Goal: Task Accomplishment & Management: Complete application form

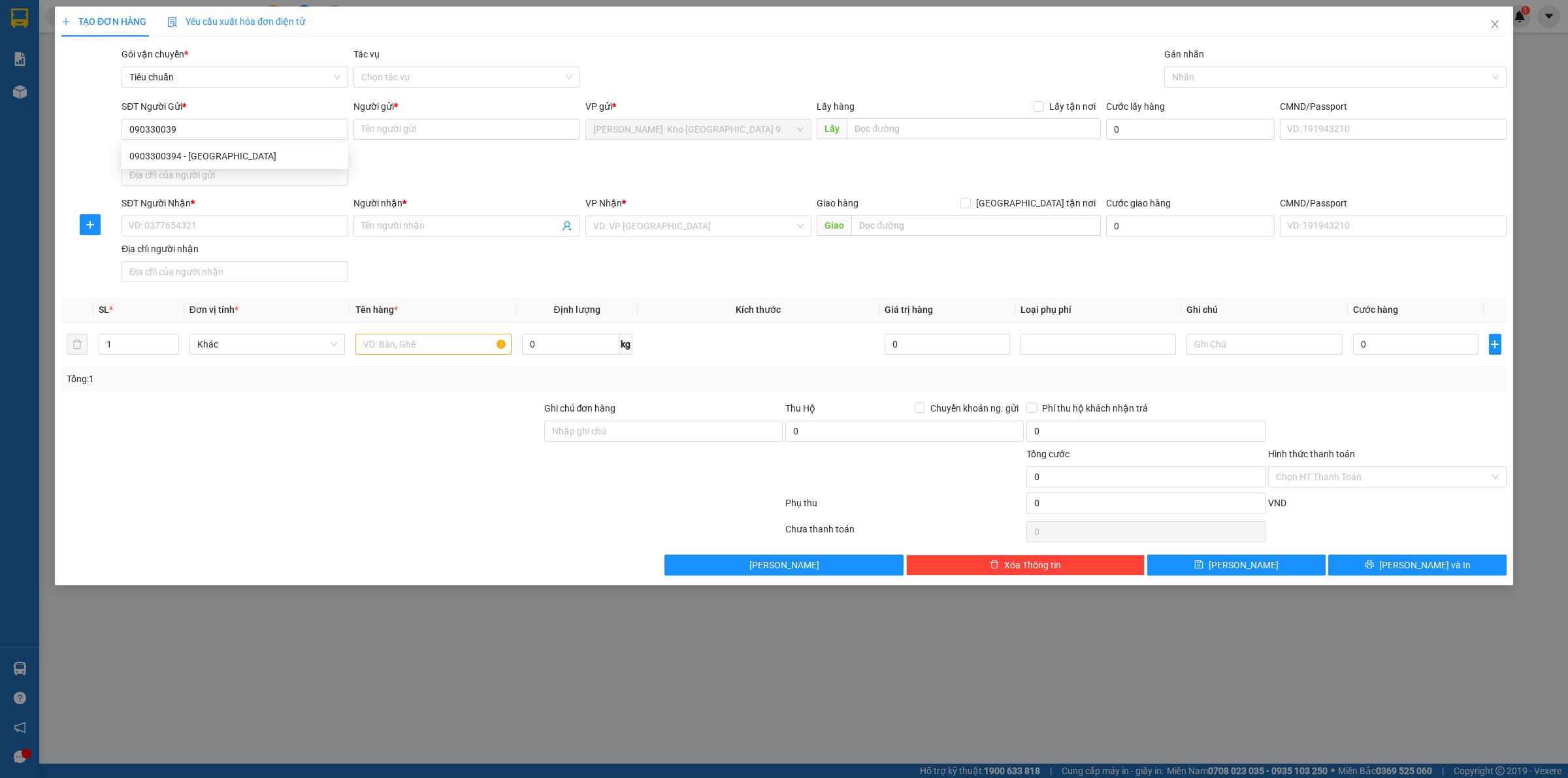
type input "0903300394"
click at [224, 149] on div "0903300394 - ANH TRUNG" at bounding box center [234, 156] width 211 height 14
type input "ANH TRUNG"
type input "0903300394"
click at [307, 238] on div "SĐT Người Nhận * VD: 0377654321" at bounding box center [234, 219] width 227 height 46
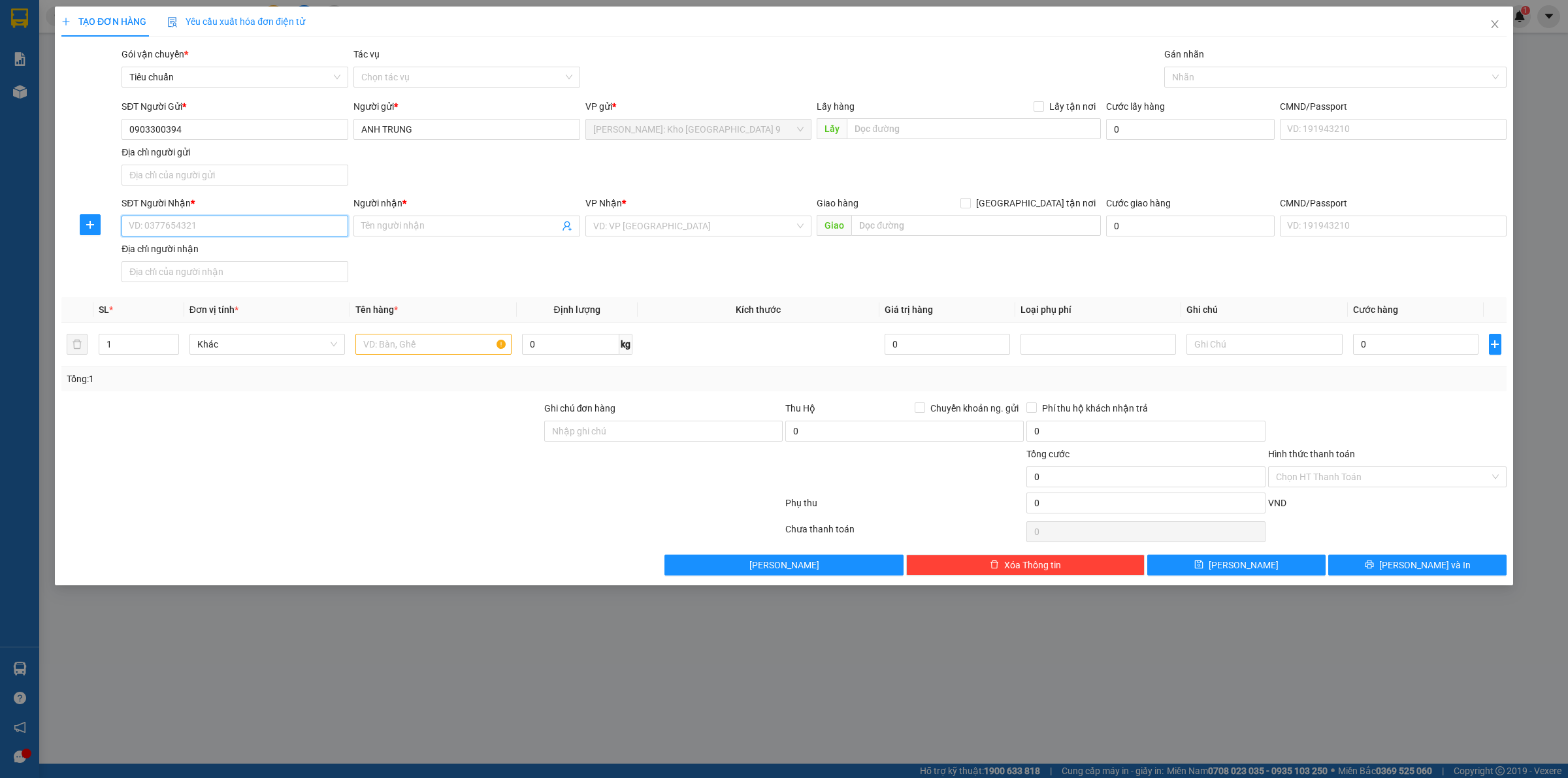
click at [305, 220] on input "SĐT Người Nhận *" at bounding box center [234, 226] width 227 height 21
type input "0936531877"
click at [413, 226] on input "Người nhận *" at bounding box center [460, 226] width 198 height 14
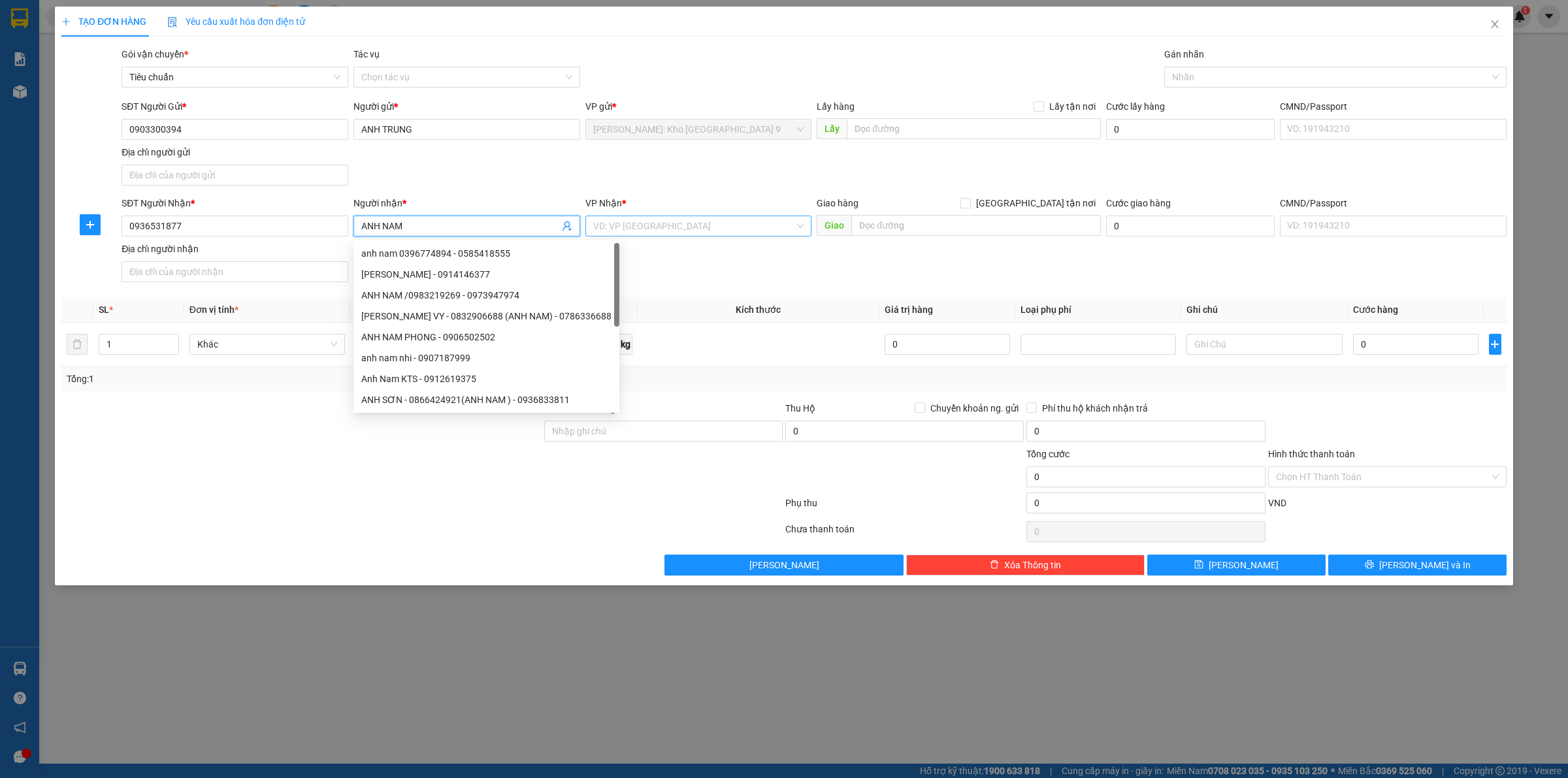
type input "ANH NAM"
click at [622, 229] on input "search" at bounding box center [694, 226] width 202 height 20
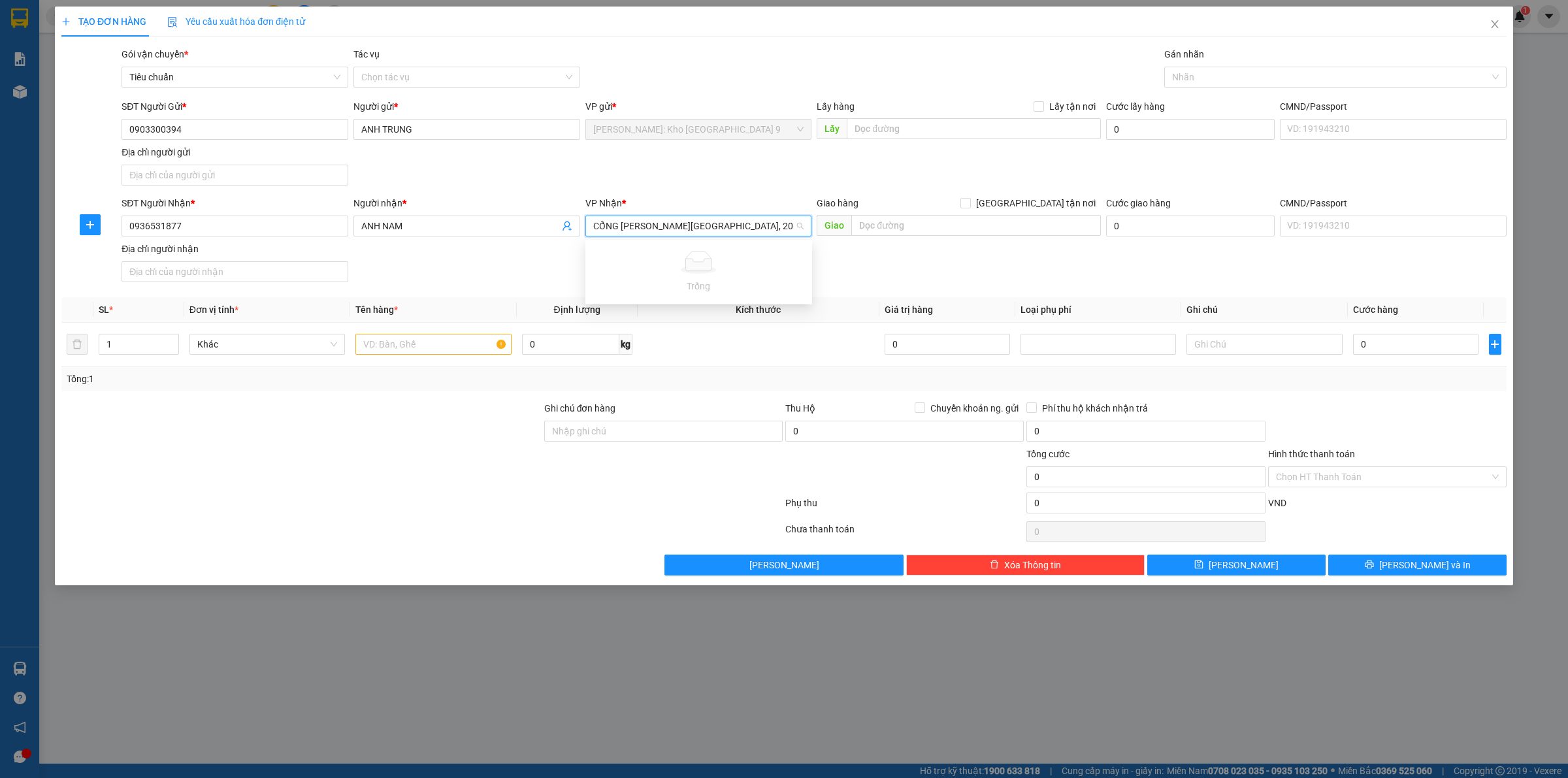
drag, startPoint x: 621, startPoint y: 226, endPoint x: 787, endPoint y: 247, distance: 167.3
click at [787, 247] on body "Kết quả tìm kiếm ( 1 ) Bộ lọc Mã ĐH Trạng thái Món hàng Thu hộ Tổng cước Chưa c…" at bounding box center [784, 389] width 1568 height 778
type input "CỔNG CHUNG CƯ LANCASTER, 20 NÚI TRÚC"
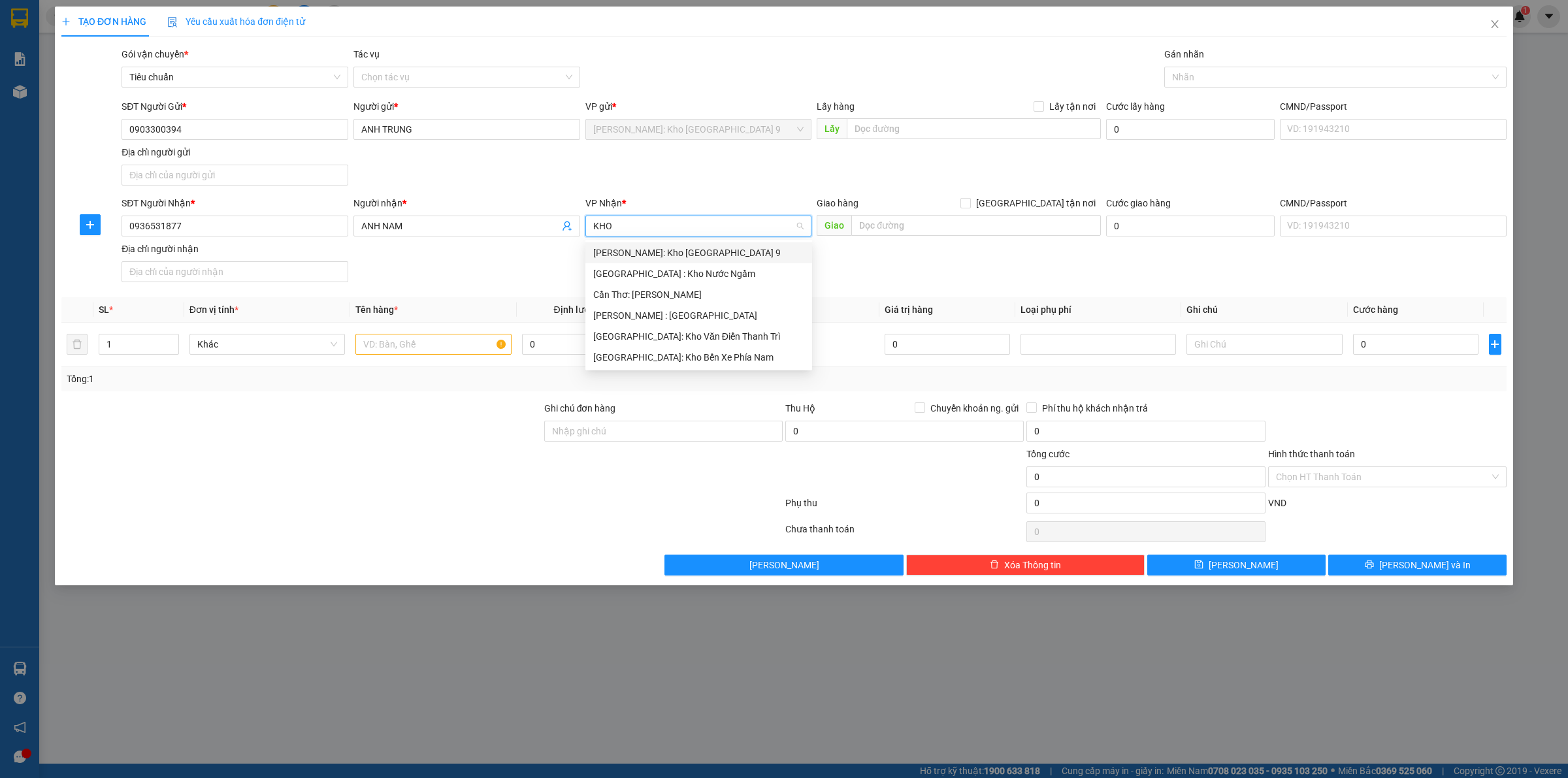
type input "KHO"
click at [697, 335] on div "Hà Nội: Kho Văn Điển Thanh Trì" at bounding box center [698, 336] width 211 height 14
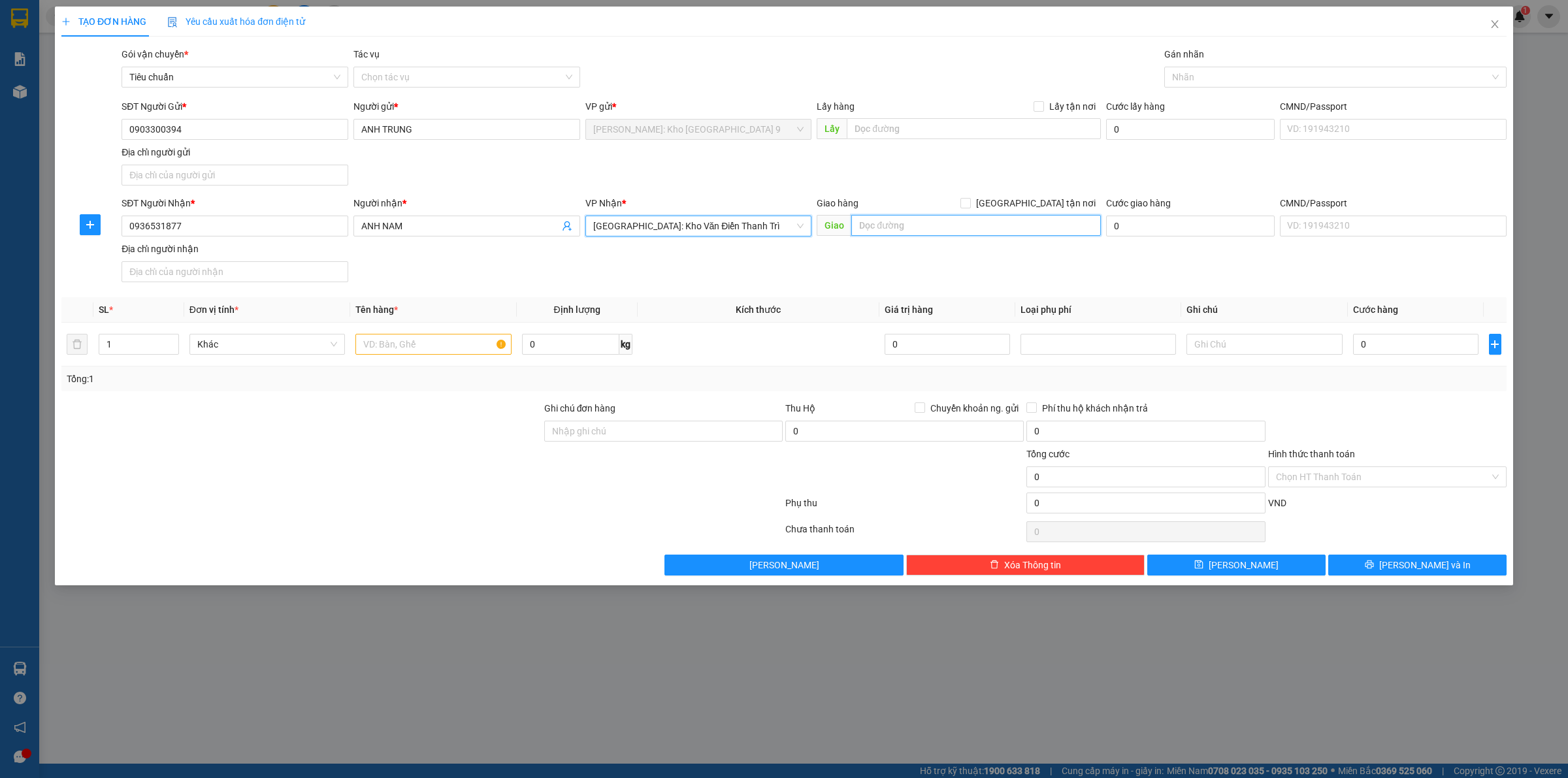
click at [959, 226] on input "text" at bounding box center [976, 225] width 249 height 21
paste input "CHUNG CƯ LANCASTER, 20 NÚI TRÚC"
click at [858, 226] on input "CHUNG CƯ LANCASTER, 20 NÚI TRÚC" at bounding box center [976, 225] width 249 height 21
click at [1048, 231] on input "CỔNG CHUNG CƯ LANCASTER, 20 NÚI TRÚC" at bounding box center [976, 225] width 249 height 21
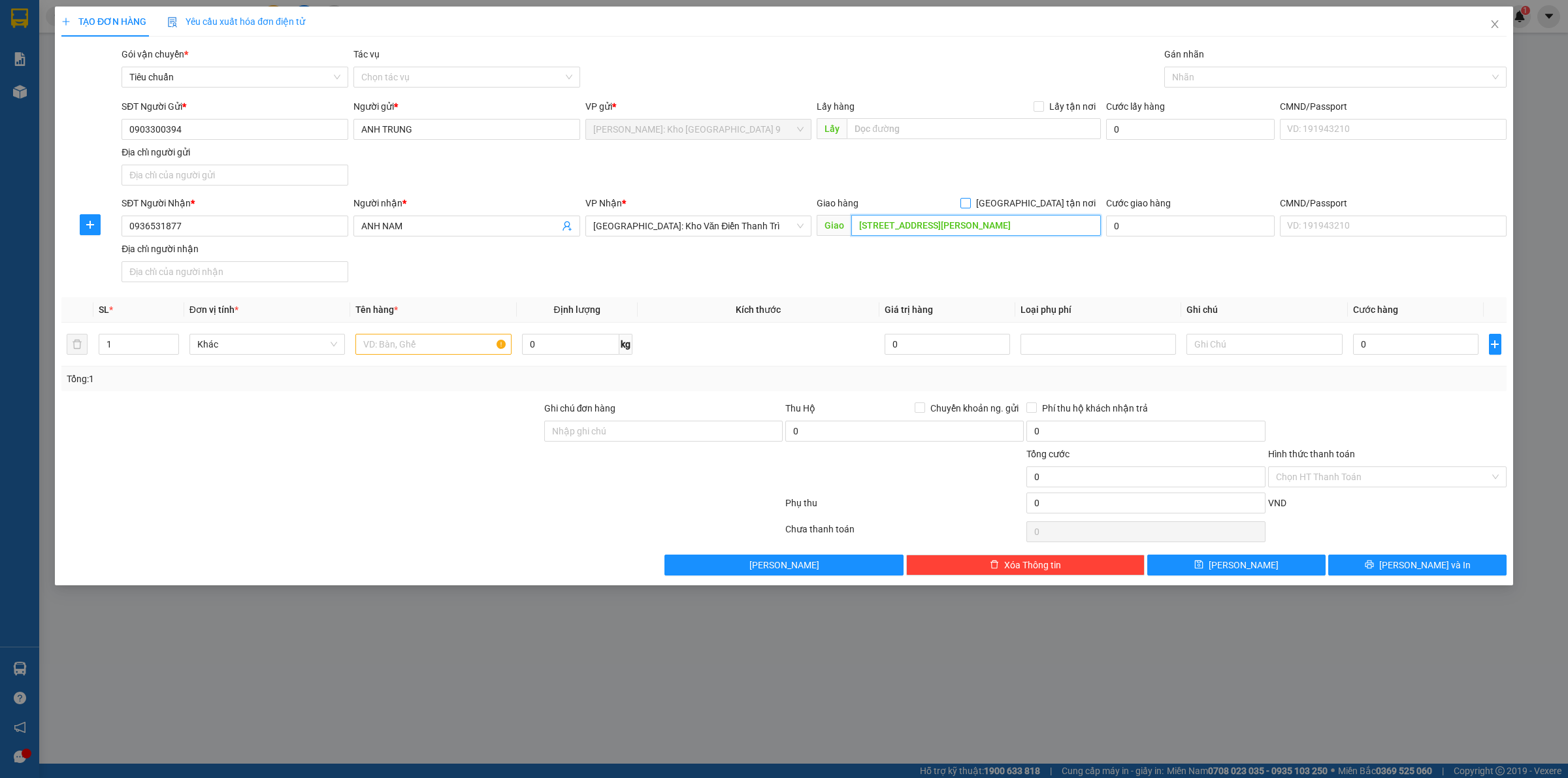
type input "CỔNG CHUNG CƯ LANCASTER, 20 NÚI TRÚC, BA ĐÌNH, HÀ NỘI"
click at [971, 207] on span at bounding box center [966, 203] width 10 height 10
click at [970, 207] on input "[GEOGRAPHIC_DATA] tận nơi" at bounding box center [965, 202] width 9 height 9
checkbox input "true"
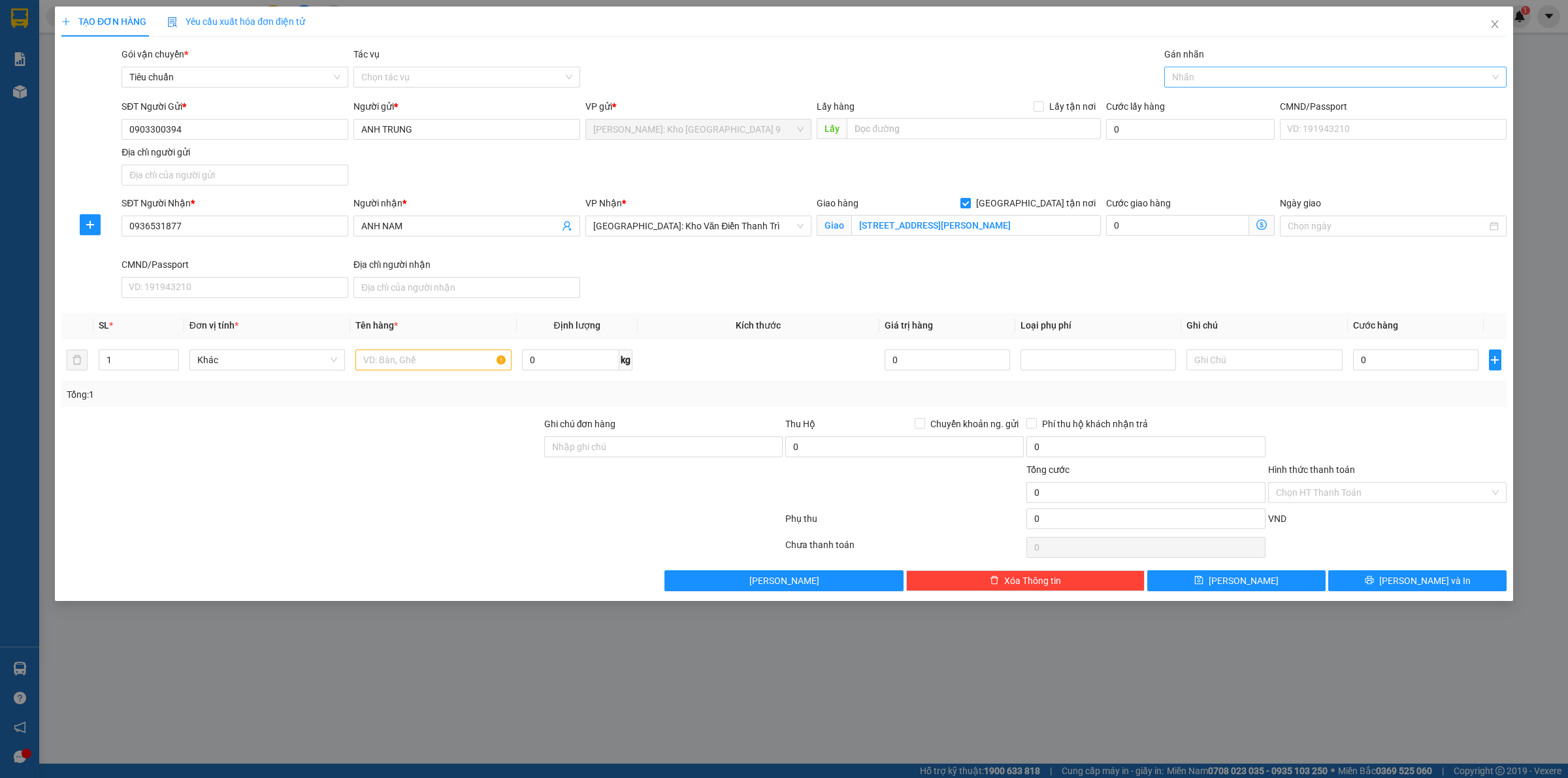
click at [1206, 81] on div at bounding box center [1329, 77] width 322 height 15
type input "GIAO"
click at [1200, 109] on div "[GEOGRAPHIC_DATA] tận nơi" at bounding box center [1336, 103] width 327 height 14
click at [411, 355] on input "text" at bounding box center [433, 360] width 155 height 21
type input "1 THÙNG CARTON"
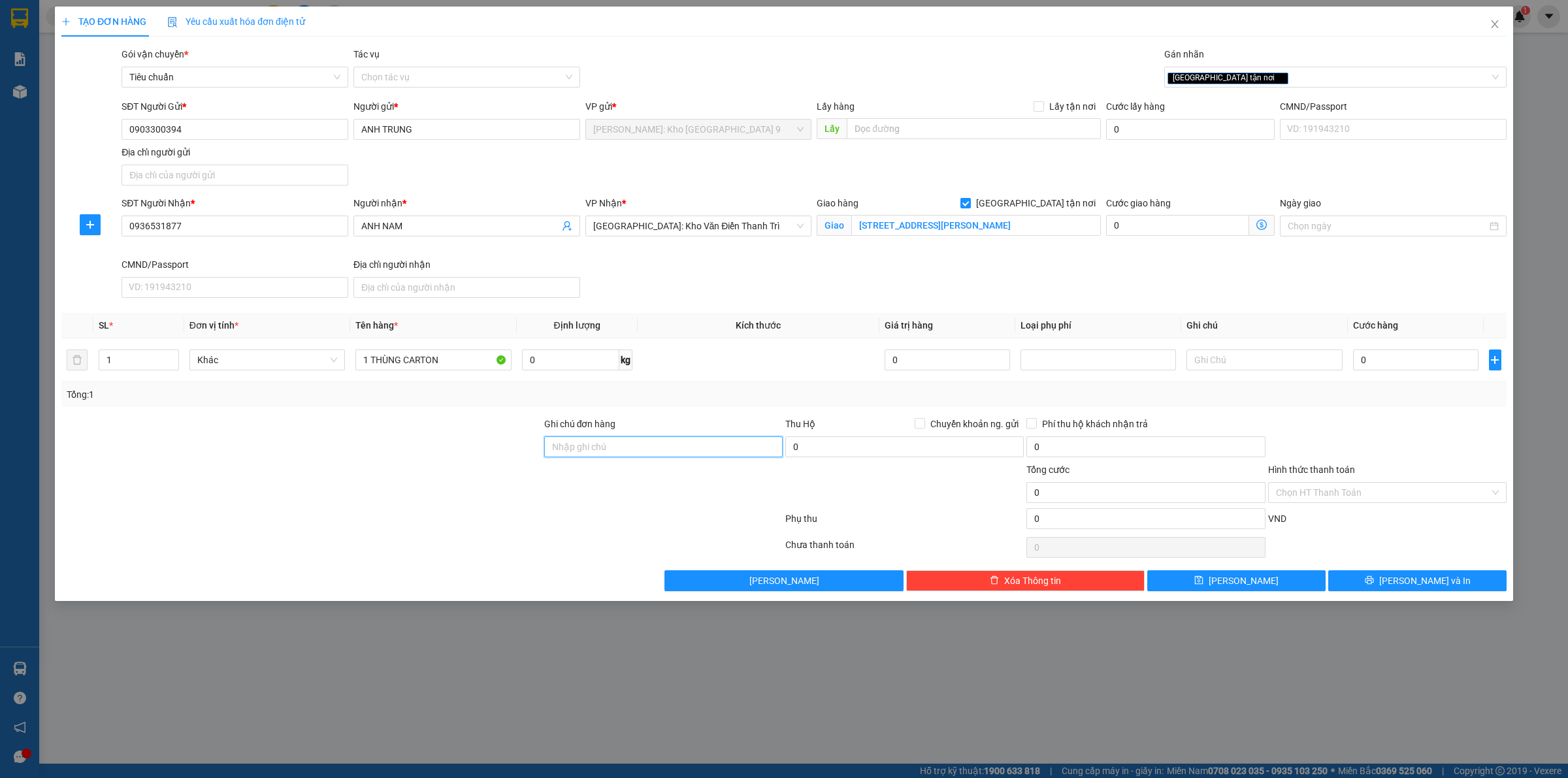
click at [558, 448] on input "Ghi chú đơn hàng" at bounding box center [664, 446] width 238 height 21
type input "VẬN CHUYỂN NHẸ TAY - HƯ VỠ KHÔNG ĐỀN"
click at [1412, 365] on input "0" at bounding box center [1416, 360] width 126 height 21
type input "1"
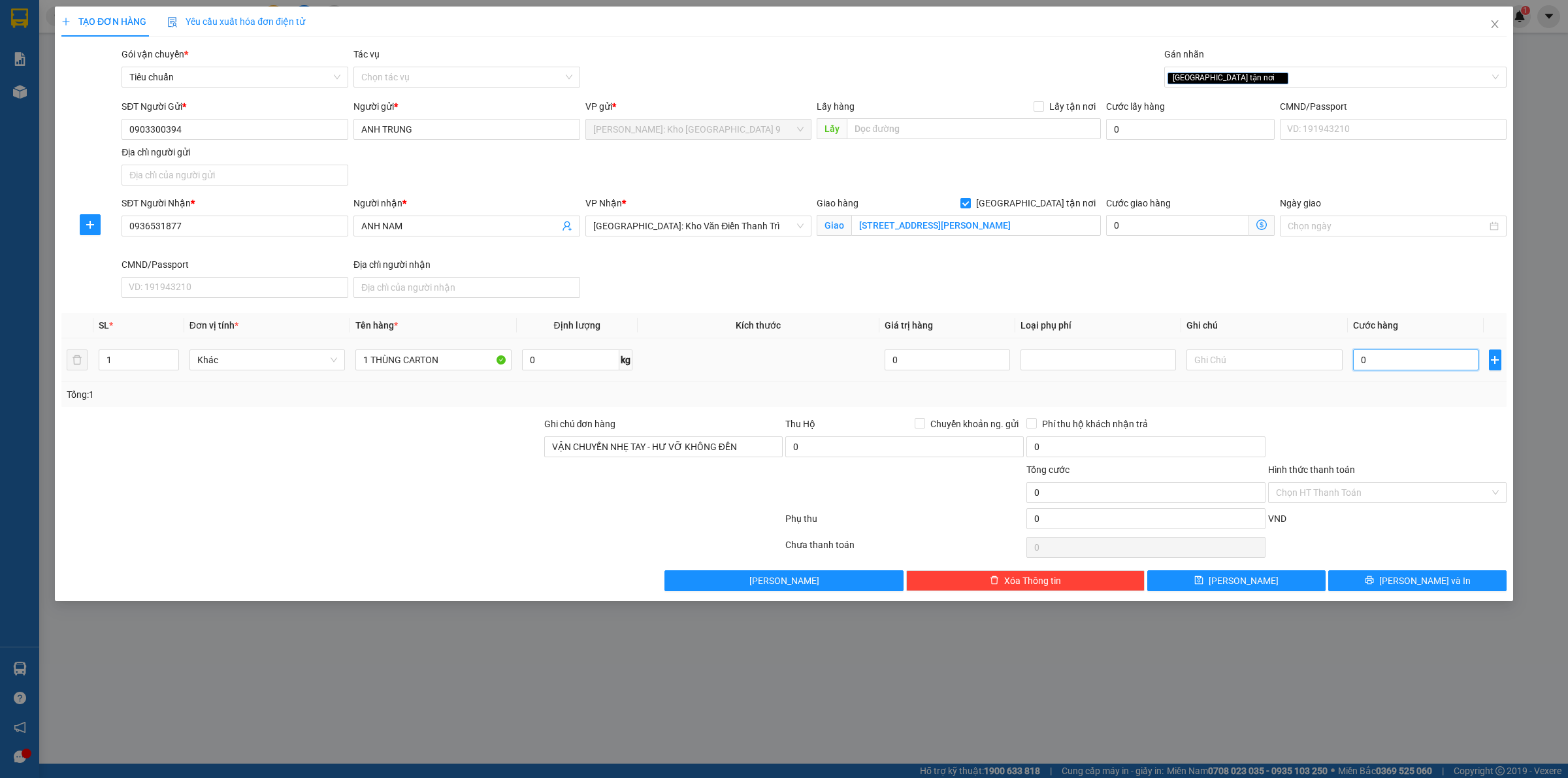
type input "1"
type input "1.000"
click at [860, 743] on div "TẠO ĐƠN HÀNG Yêu cầu xuất hóa đơn điện tử Transit Pickup Surcharge Ids Transit …" at bounding box center [784, 389] width 1568 height 778
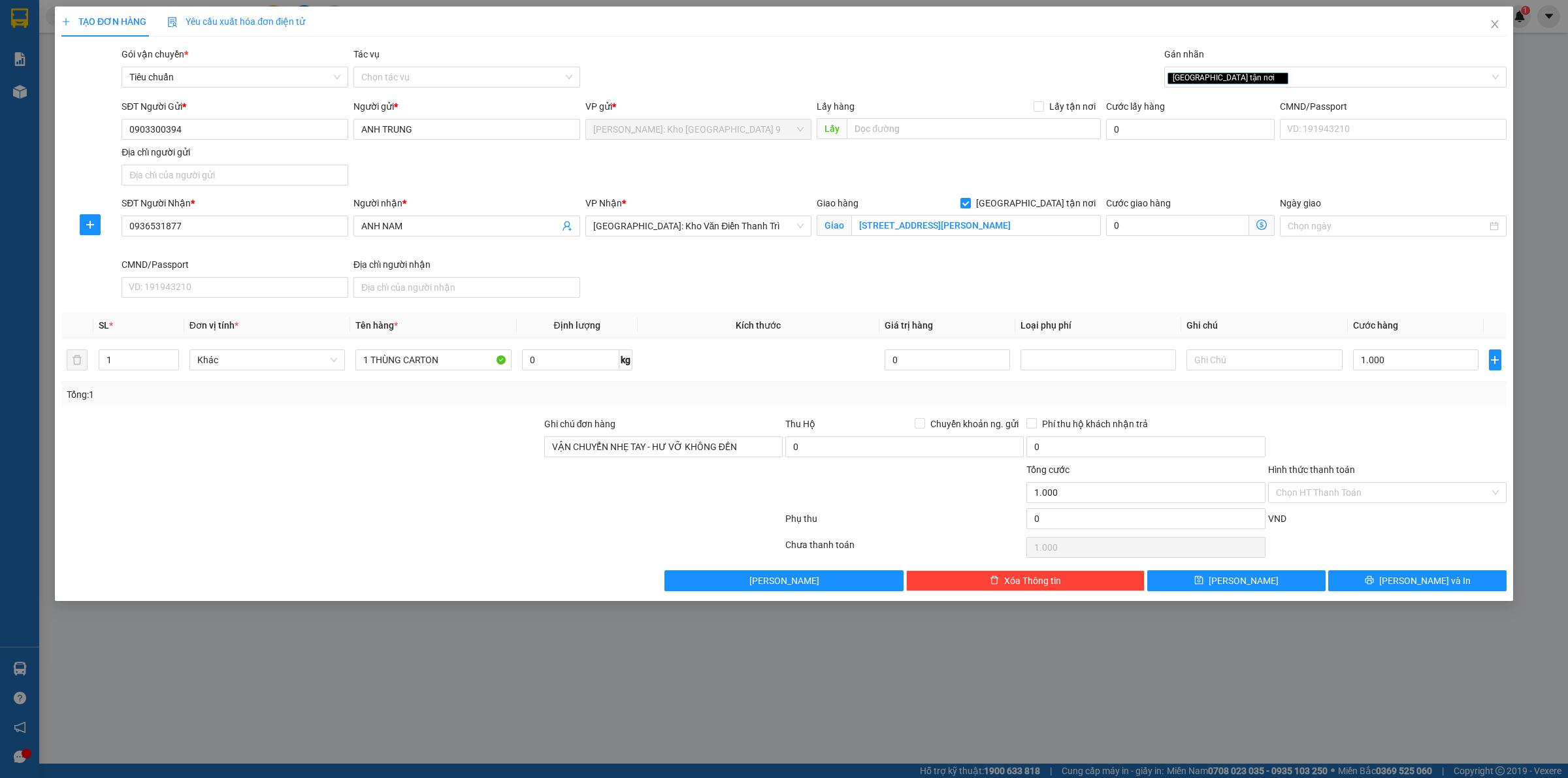
type input "1.000.000"
click at [1425, 361] on input "1.000.000" at bounding box center [1416, 360] width 126 height 21
type input "0"
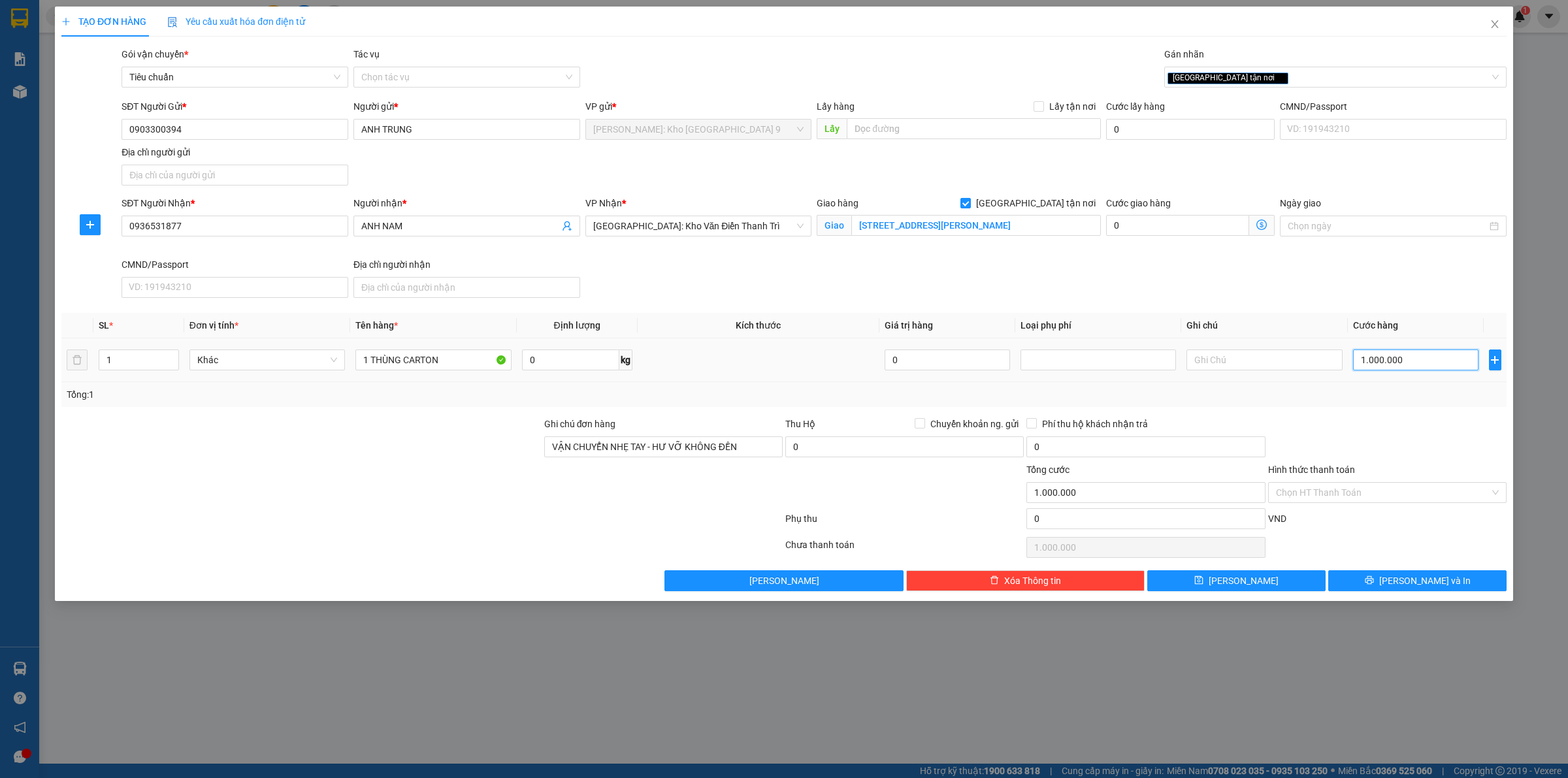
type input "0"
type input "01"
type input "1"
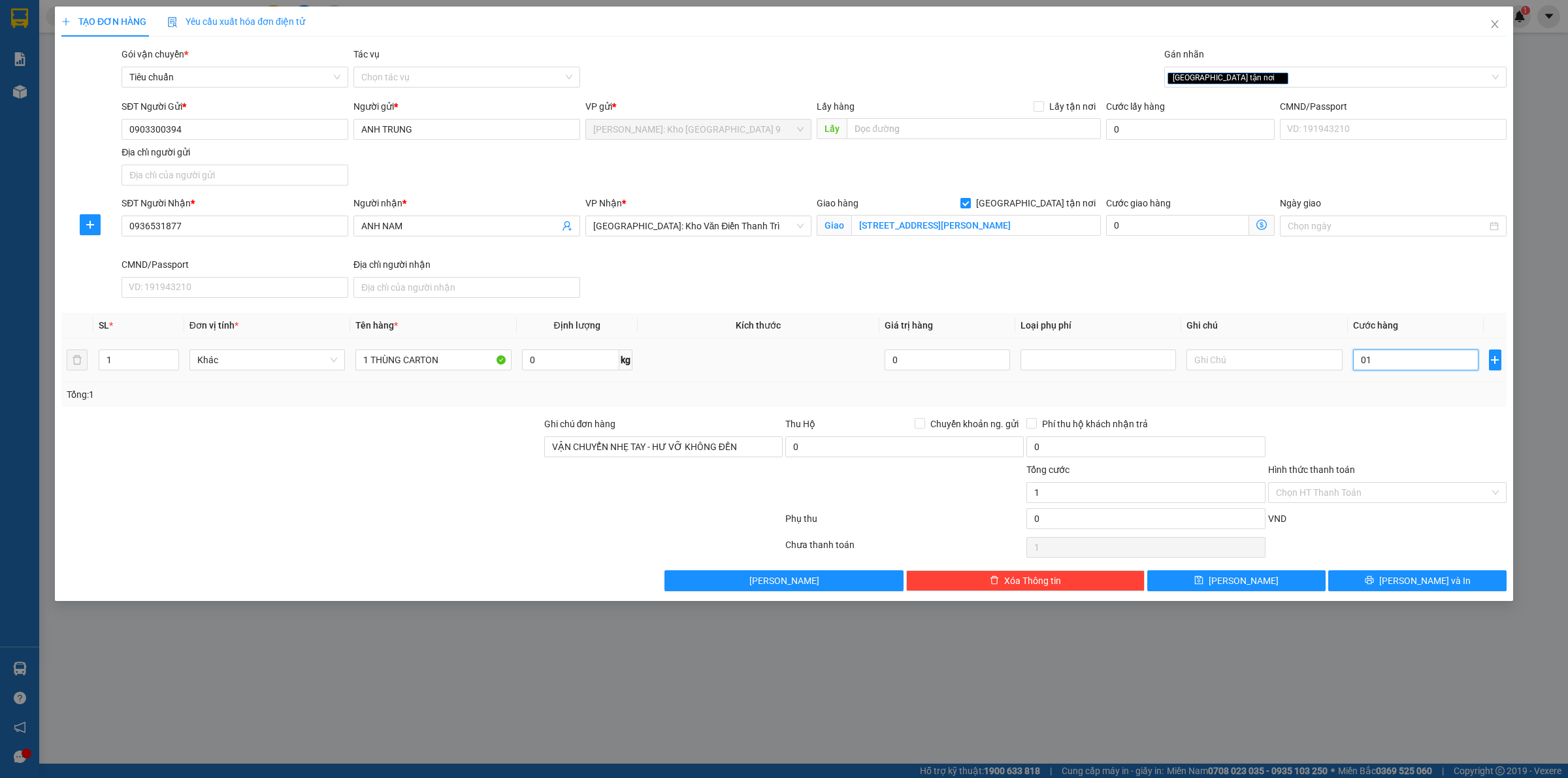
type input "017"
type input "17"
type input "0.170"
type input "170"
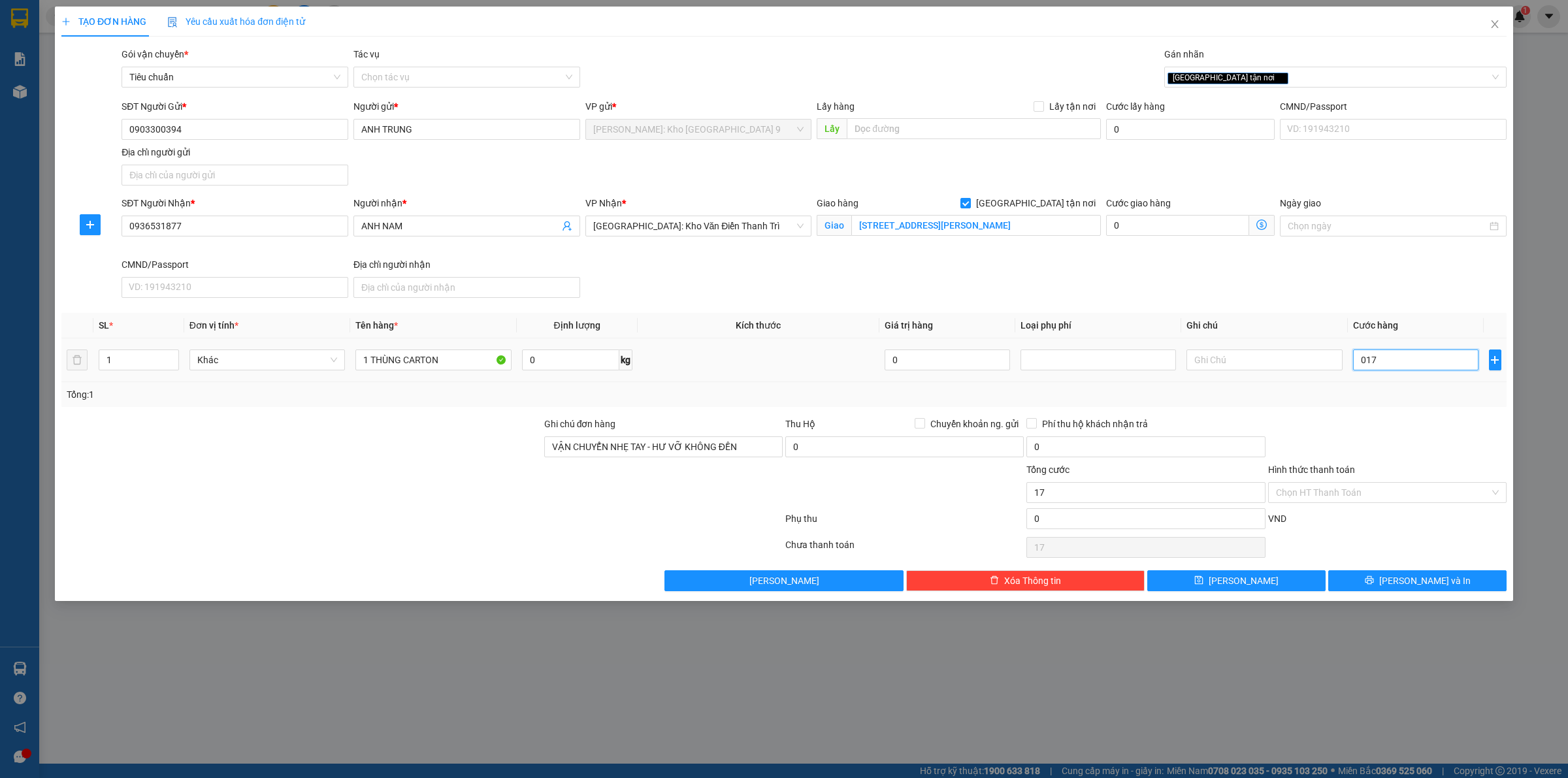
type input "170"
type input "01.700"
type input "1.700"
type input "017.000"
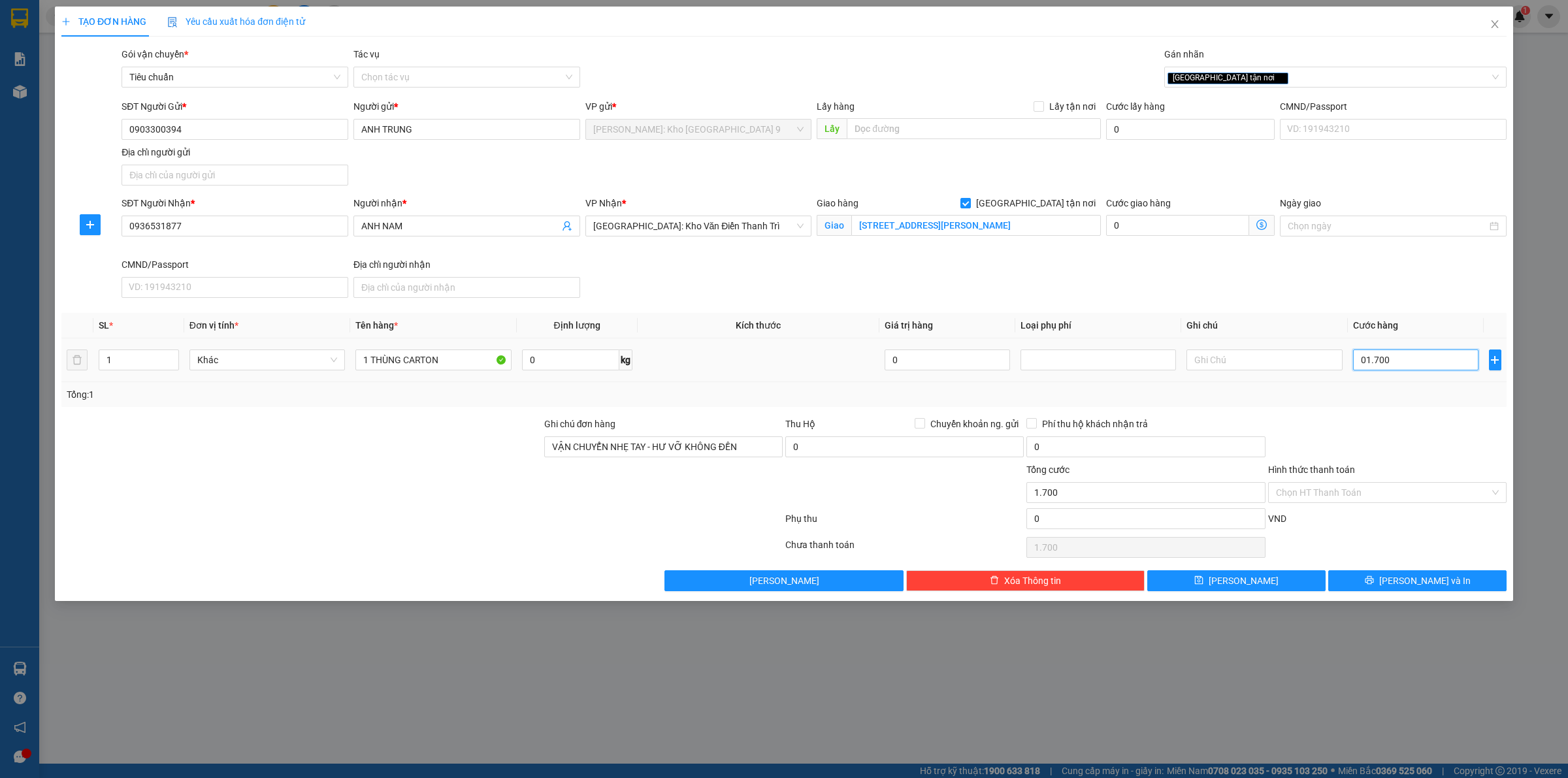
type input "17.000"
type input "0.170.000"
type input "170.000"
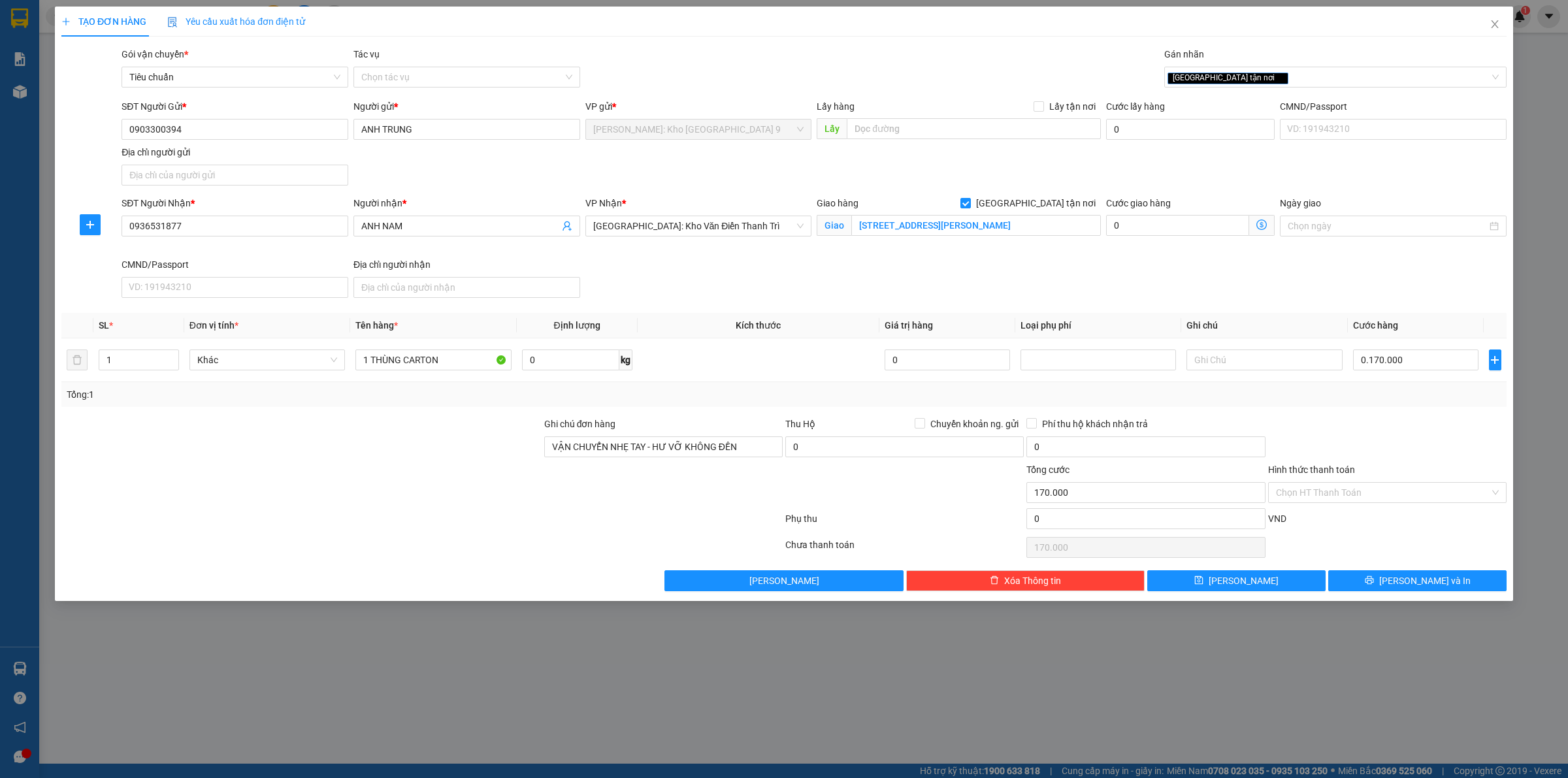
type input "170.000"
click at [1382, 459] on div at bounding box center [1387, 439] width 241 height 46
click at [1372, 581] on button "Lưu và In" at bounding box center [1418, 580] width 178 height 21
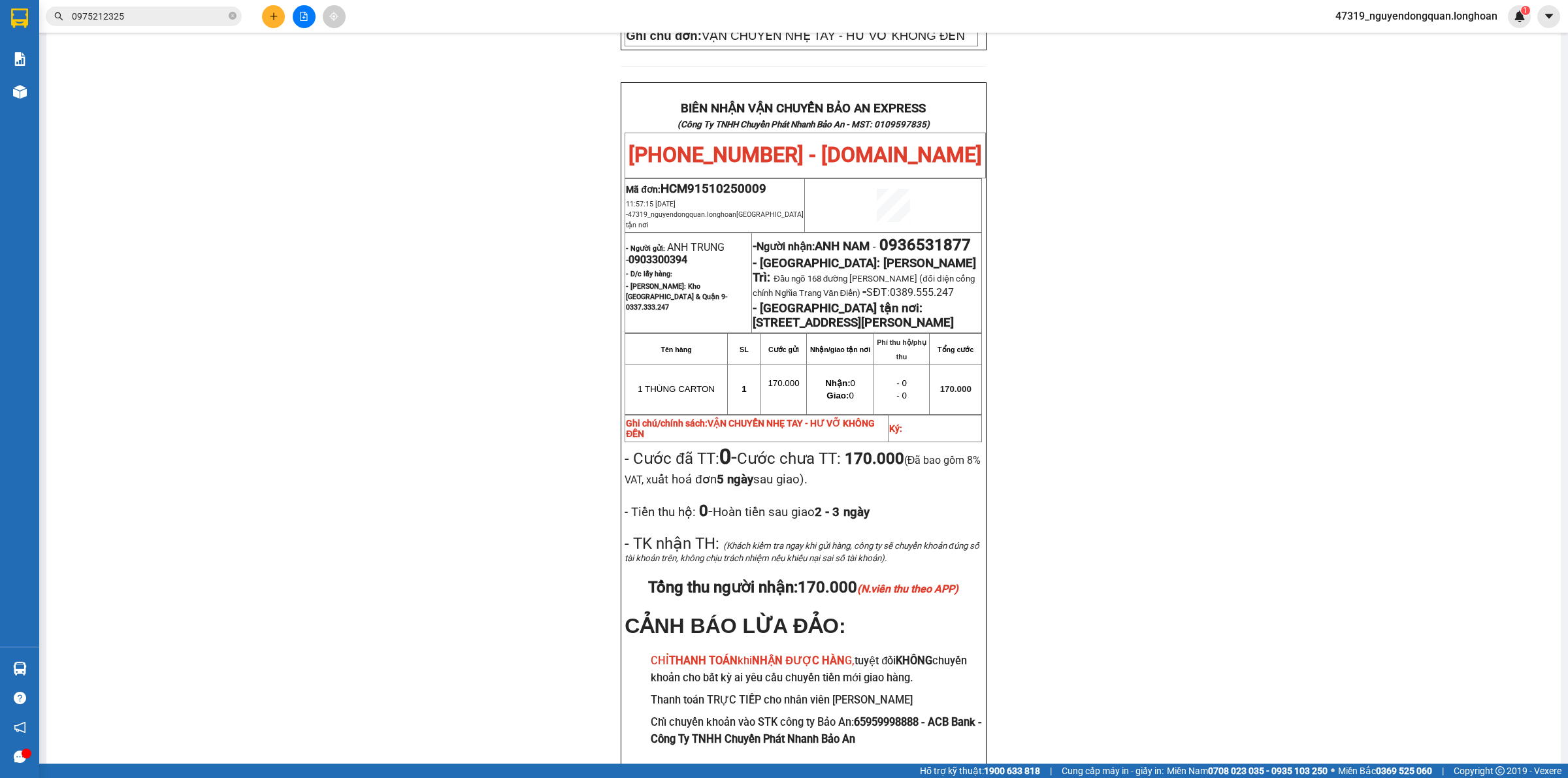
scroll to position [623, 0]
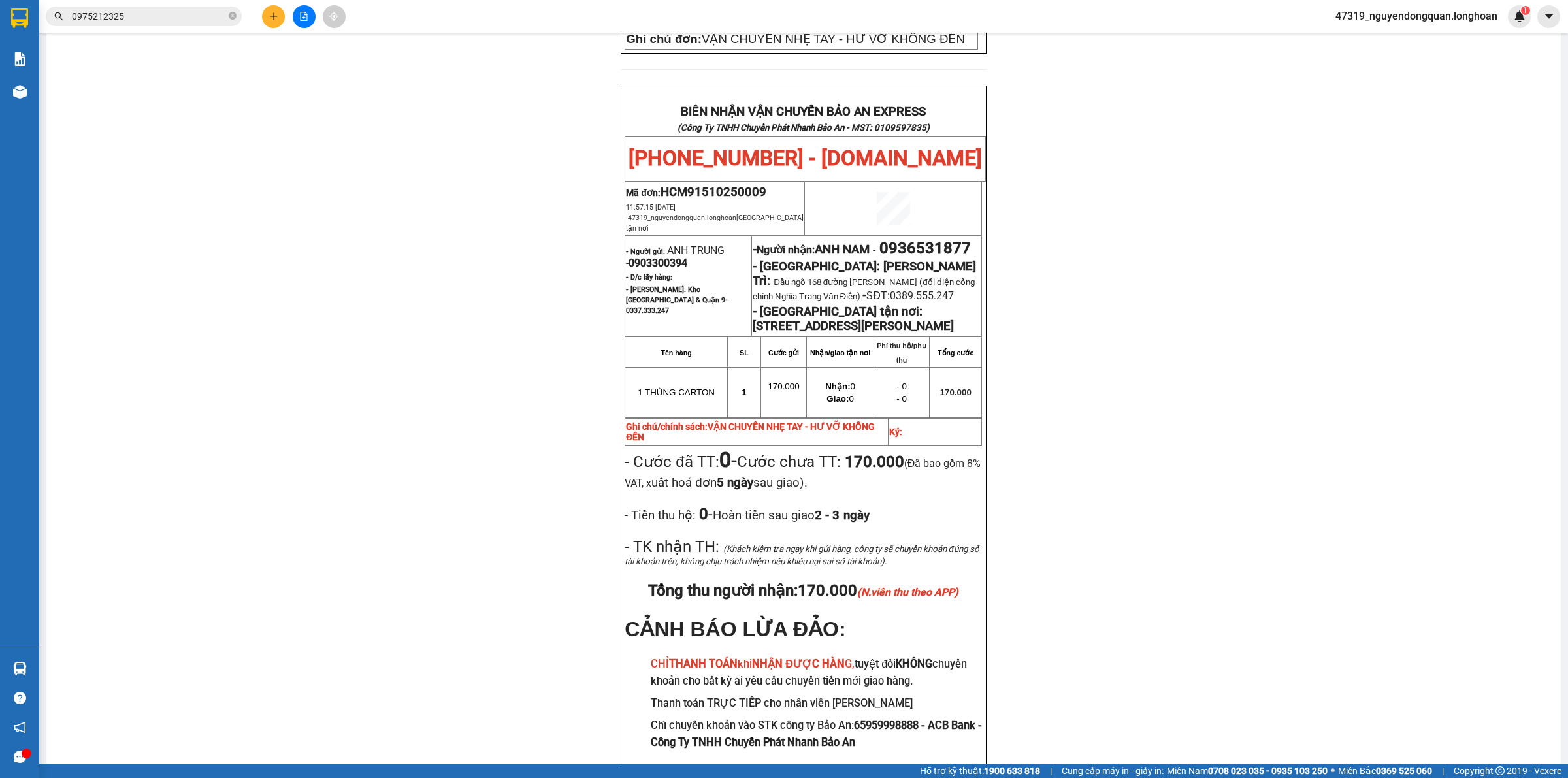
click at [465, 400] on div "PHIẾU DÁN LÊN HÀNG Ngày in phiếu: 11:57 ngày 15-10-2025 CSKH: 1900.06.88.33 CÔN…" at bounding box center [804, 149] width 1483 height 1318
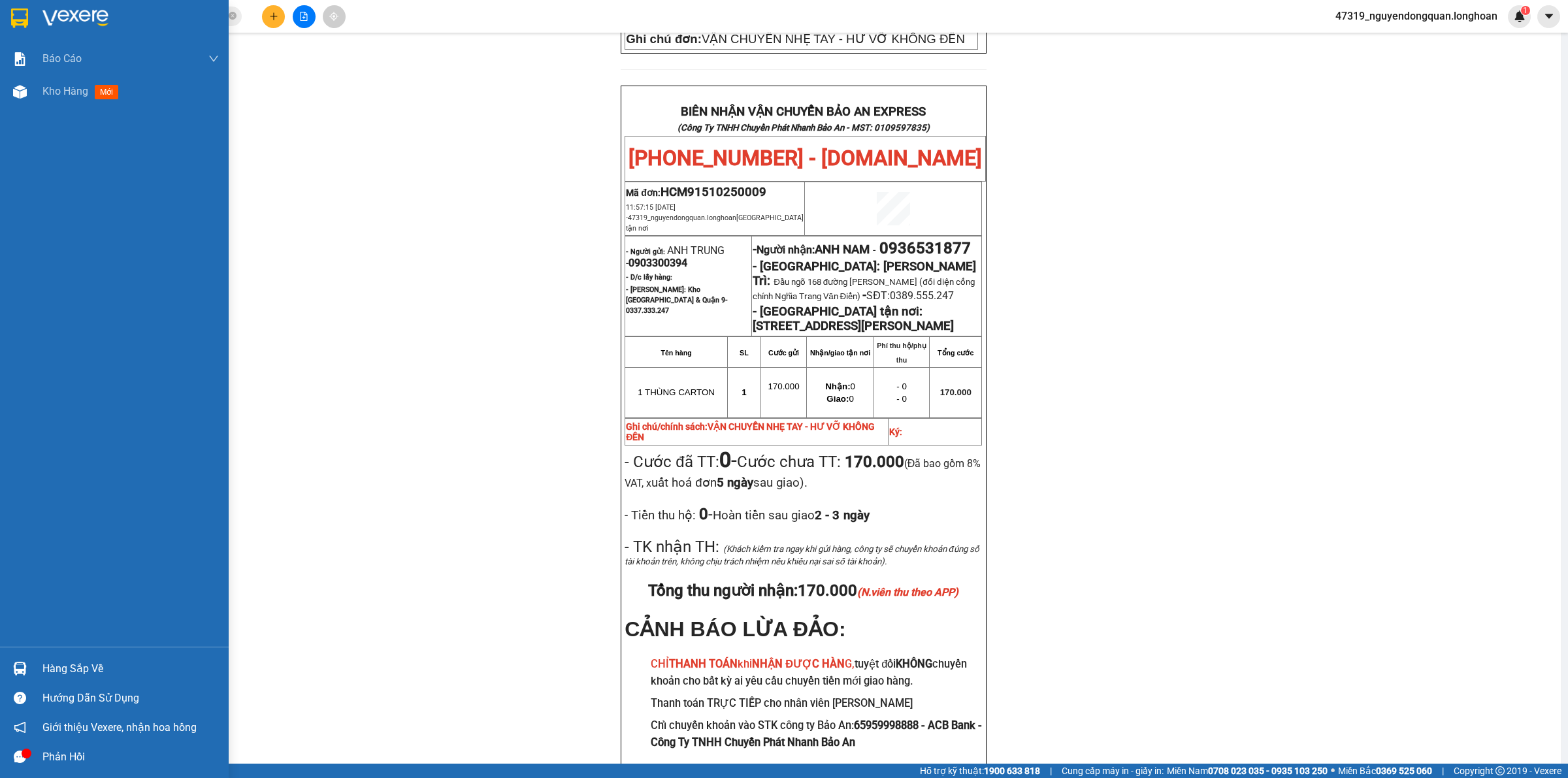
click at [26, 28] on div at bounding box center [20, 18] width 23 height 23
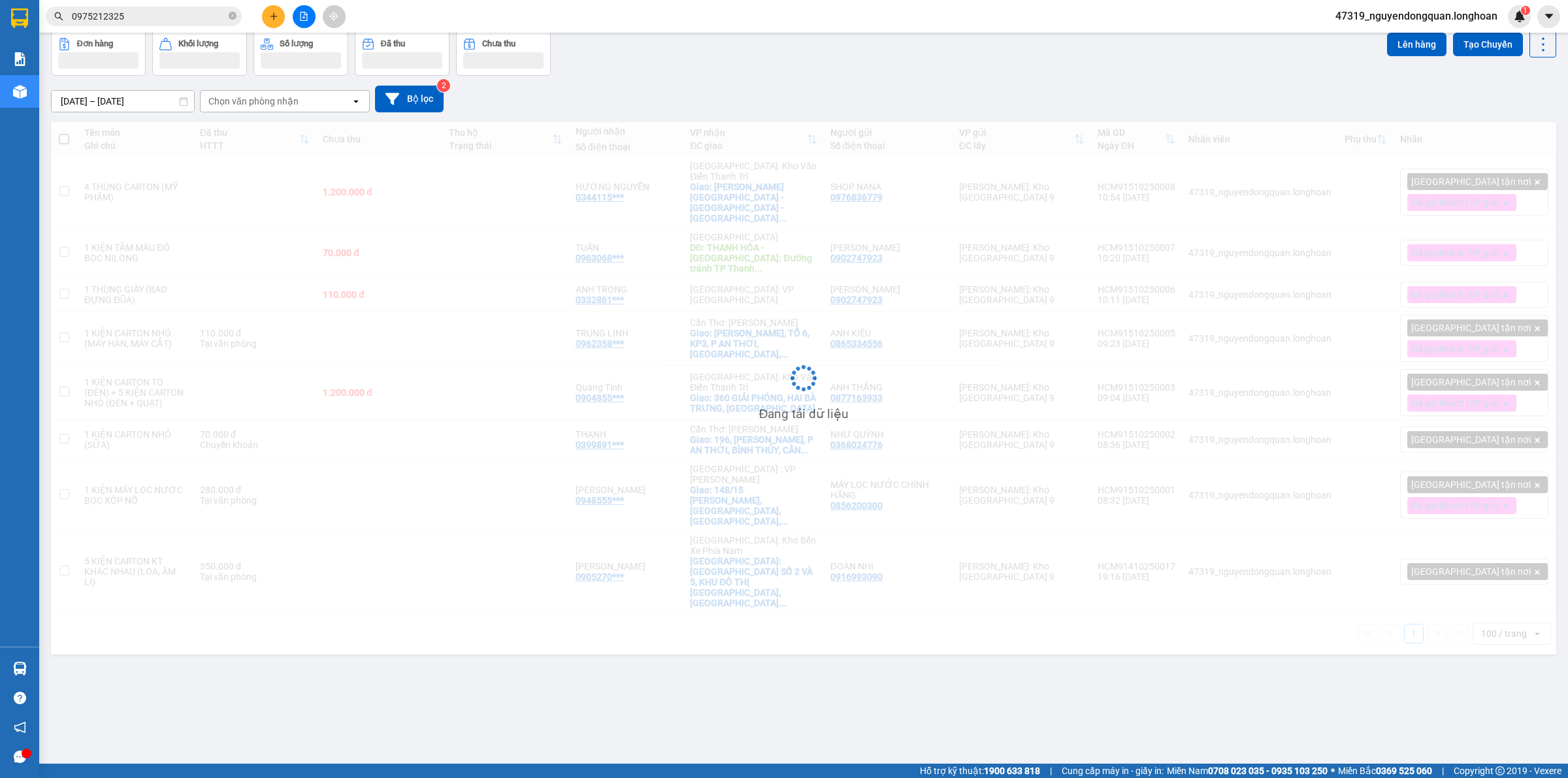
scroll to position [60, 0]
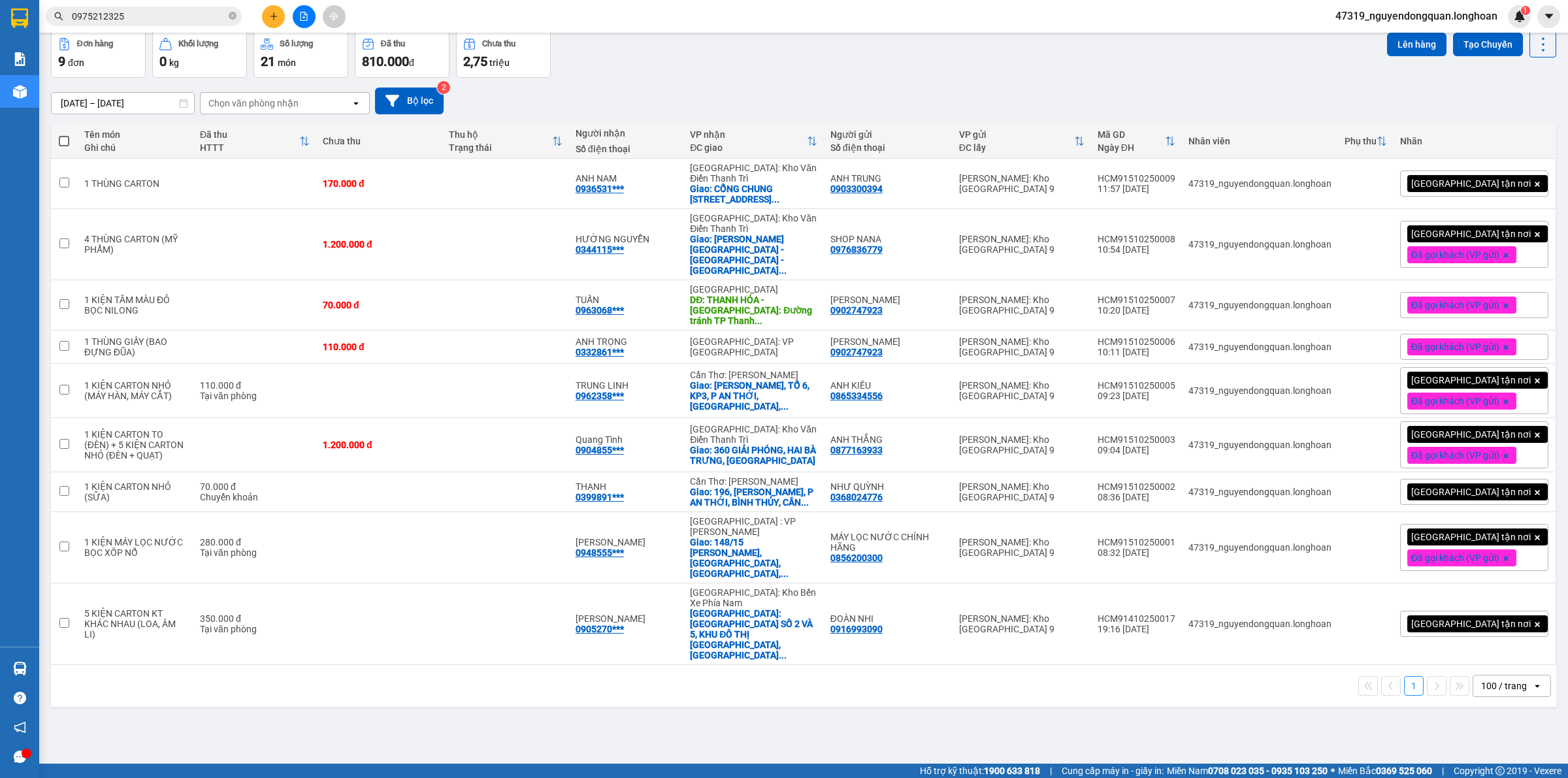
click at [590, 690] on div "ver 1.8.147 Kho gửi Trên xe Kho nhận Kho công nợ Hàng đã giao Đơn hàng 9 đơn Kh…" at bounding box center [804, 367] width 1516 height 778
click at [1445, 191] on button at bounding box center [1453, 183] width 19 height 23
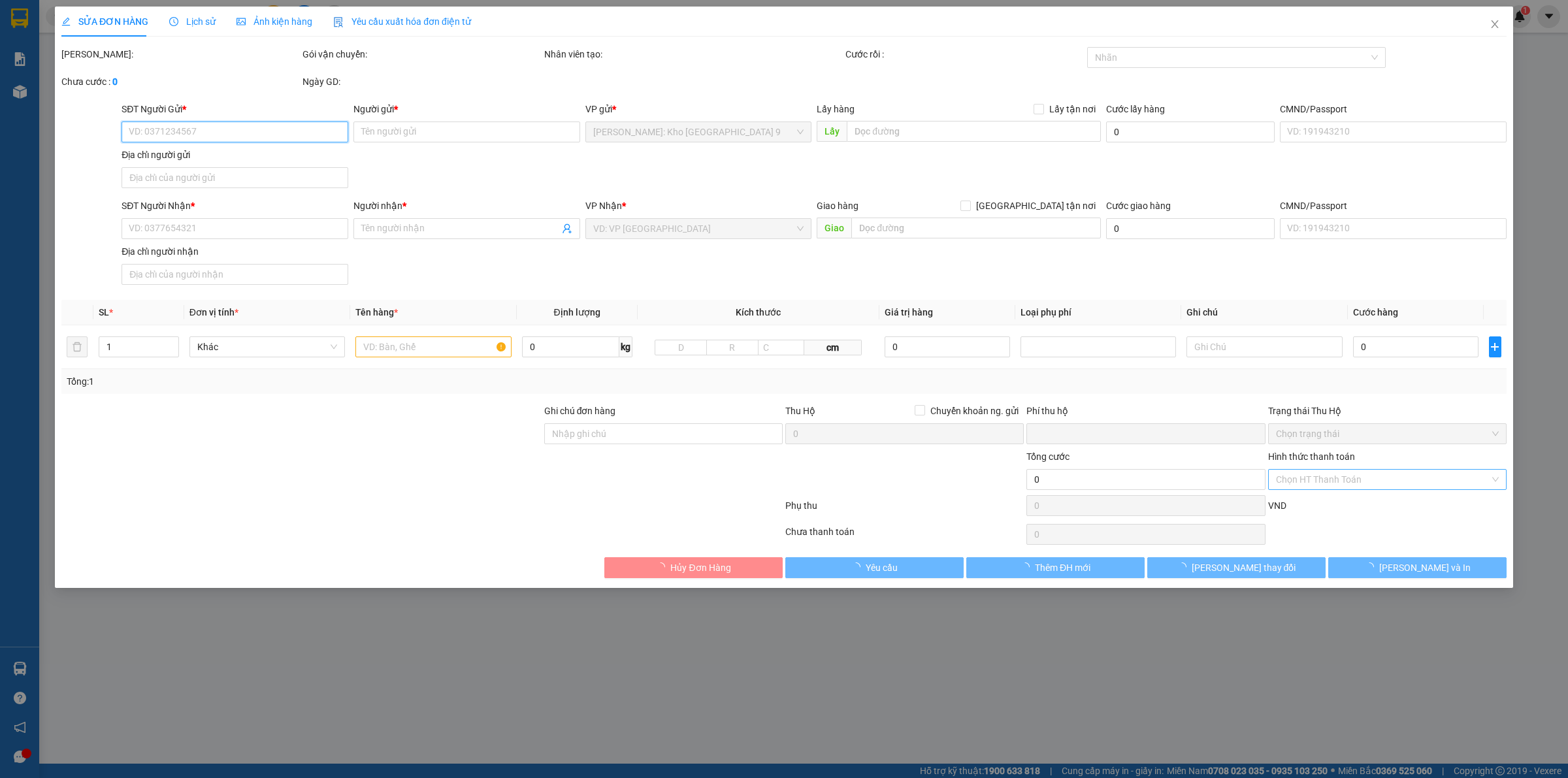
type input "0903300394"
type input "ANH TRUNG"
type input "0936531877"
type input "ANH NAM"
checkbox input "true"
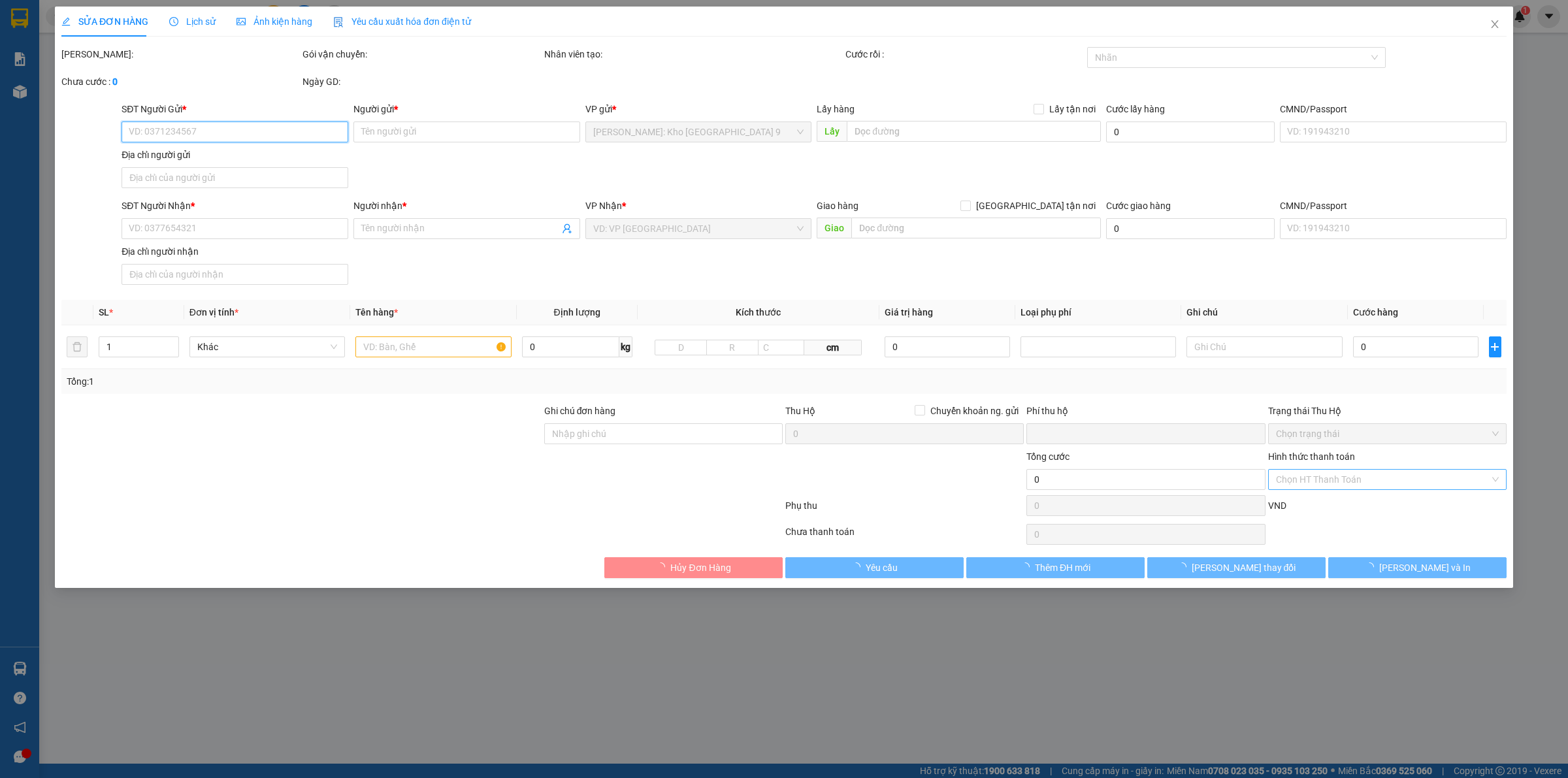
type input "CỔNG CHUNG CƯ LANCASTER, 20 NÚI TRÚC, BA ĐÌNH, HÀ NỘI"
type input "VẬN CHUYỂN NHẸ TAY - HƯ VỠ KHÔNG ĐỀN"
type input "0"
type input "170.000"
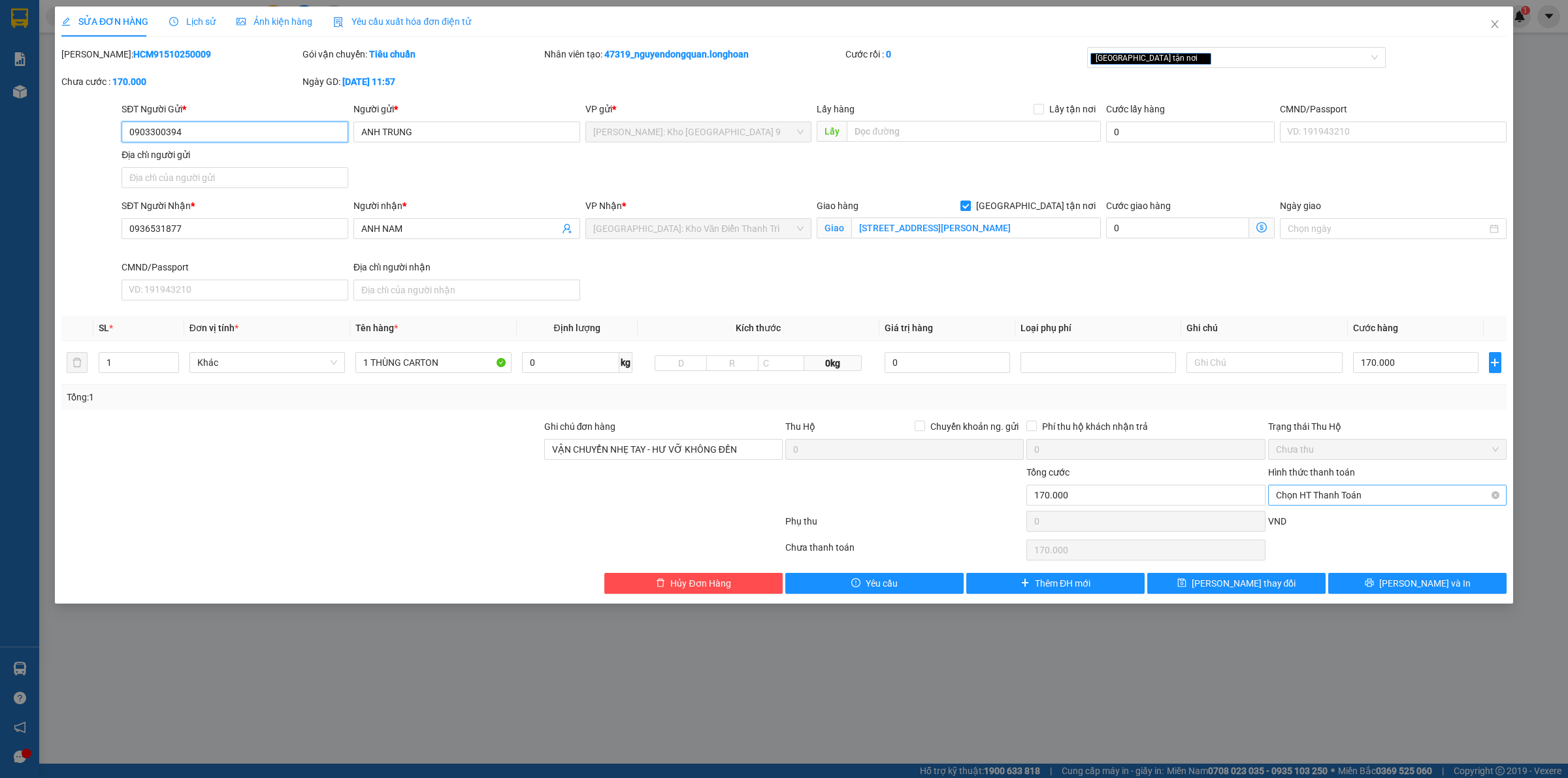
click at [1337, 491] on span "Chọn HT Thanh Toán" at bounding box center [1387, 495] width 223 height 20
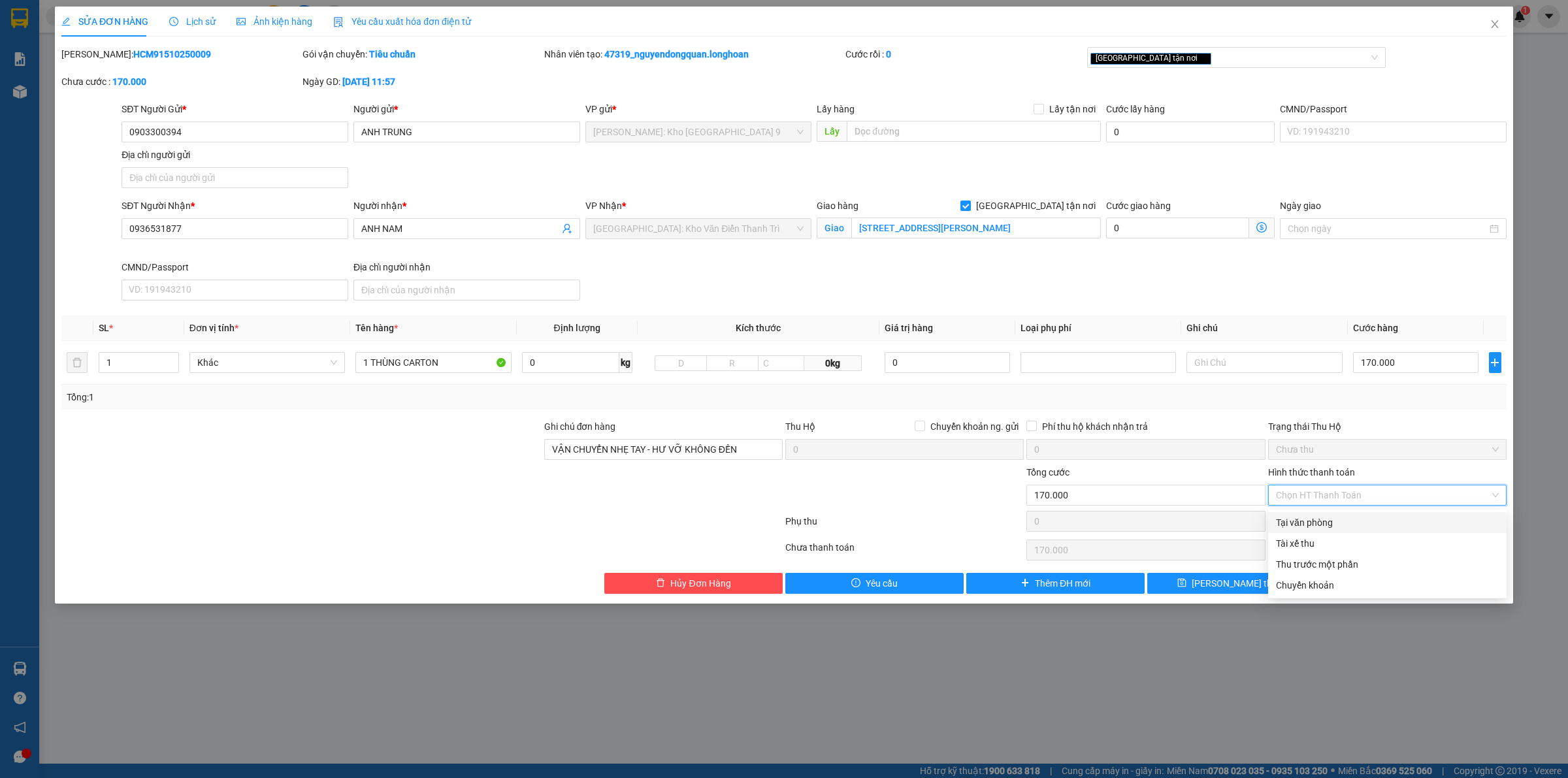
click at [1347, 519] on div "Tại văn phòng" at bounding box center [1387, 523] width 223 height 14
type input "0"
click at [1379, 579] on button "Lưu và In" at bounding box center [1418, 583] width 178 height 21
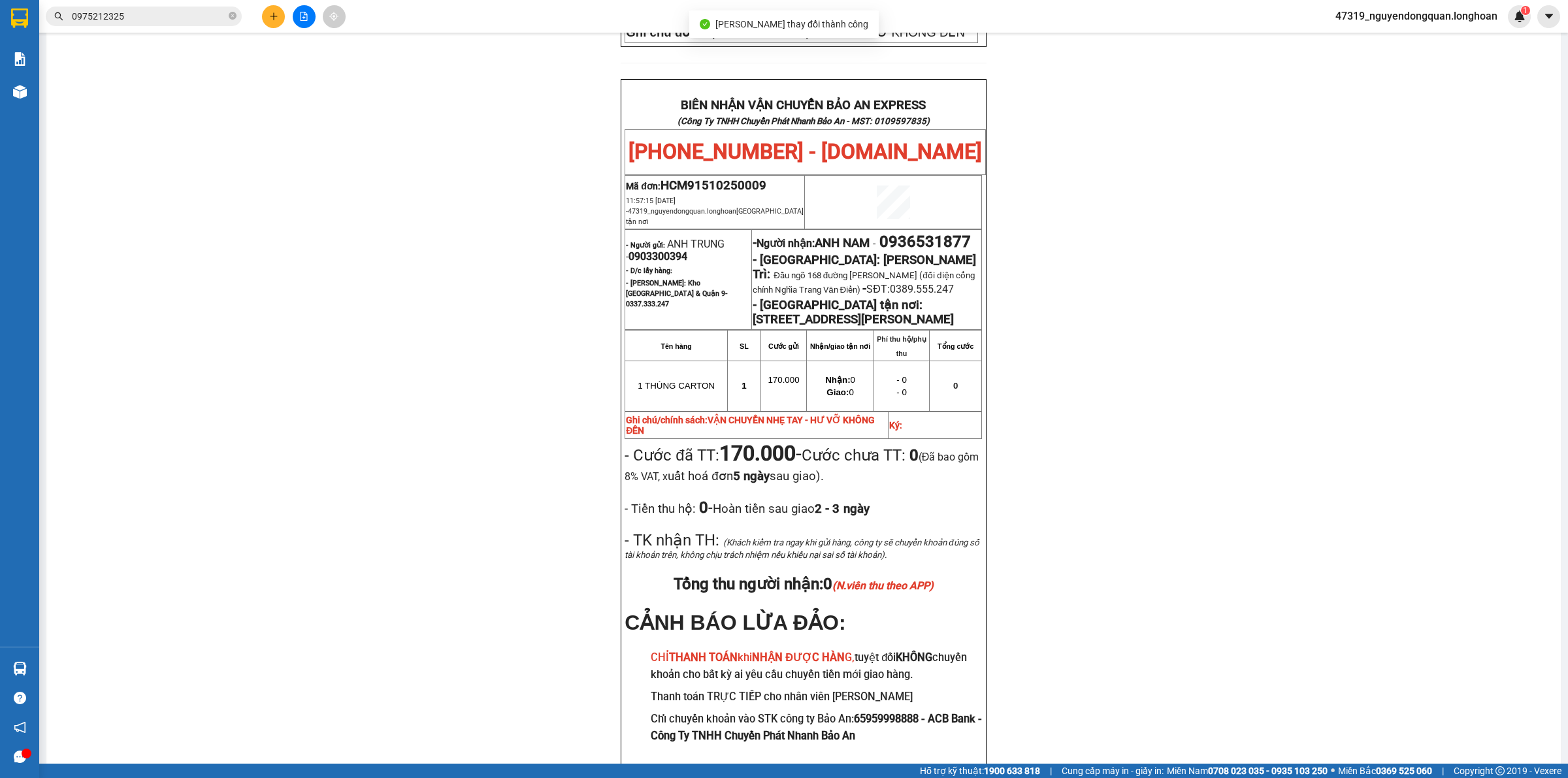
scroll to position [623, 0]
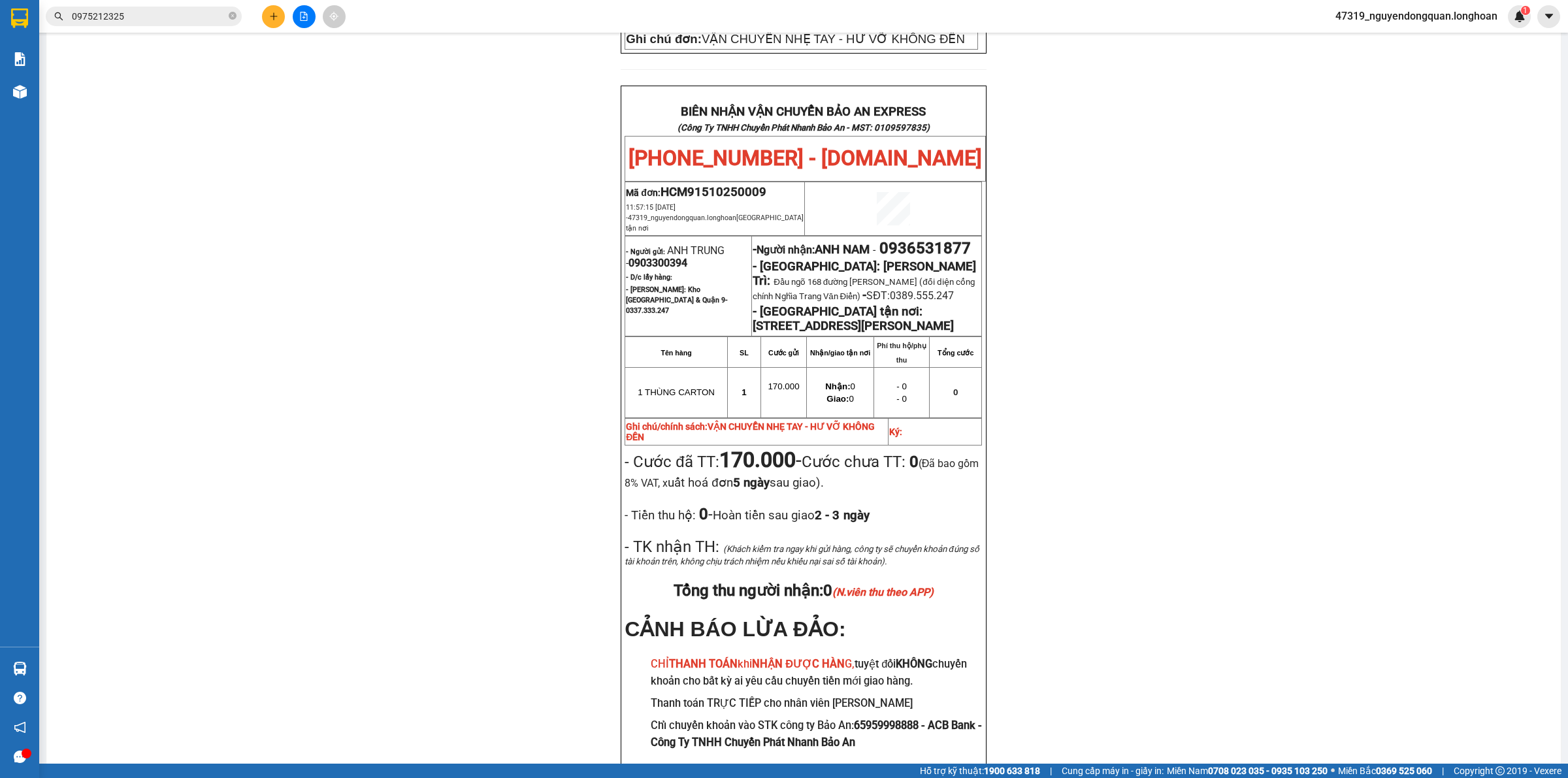
drag, startPoint x: 423, startPoint y: 238, endPoint x: 536, endPoint y: 231, distance: 113.2
click at [423, 238] on div "PHIẾU DÁN LÊN HÀNG Ngày in phiếu: 11:59 ngày 15-10-2025 CSKH: 1900.06.88.33 CÔN…" at bounding box center [804, 149] width 1483 height 1318
drag, startPoint x: 658, startPoint y: 126, endPoint x: 769, endPoint y: 126, distance: 111.0
click at [769, 185] on p "Mã đơn: HCM91510250009" at bounding box center [714, 192] width 177 height 14
copy span "HCM91510250009"
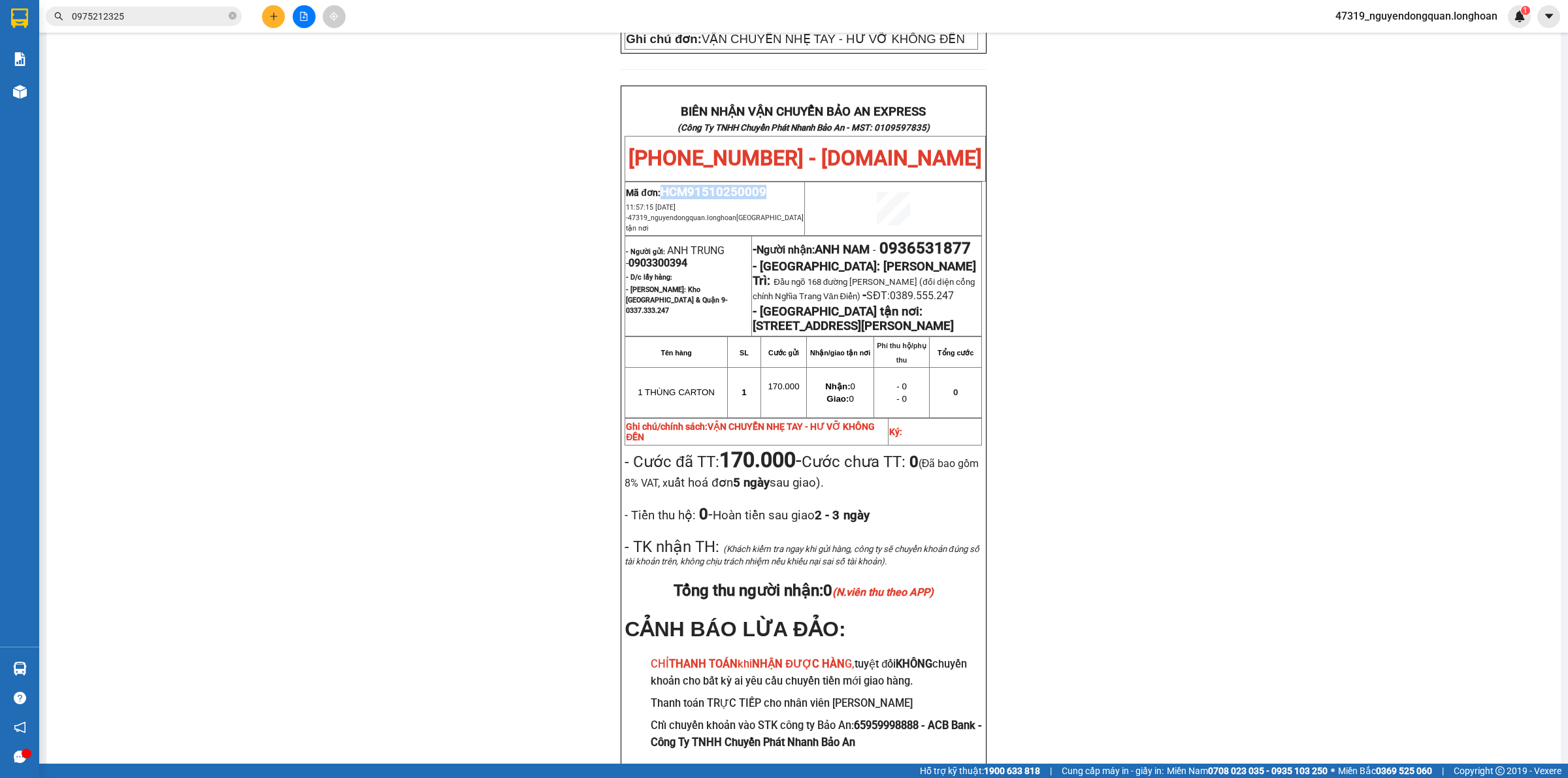
copy span "HCM91510250009"
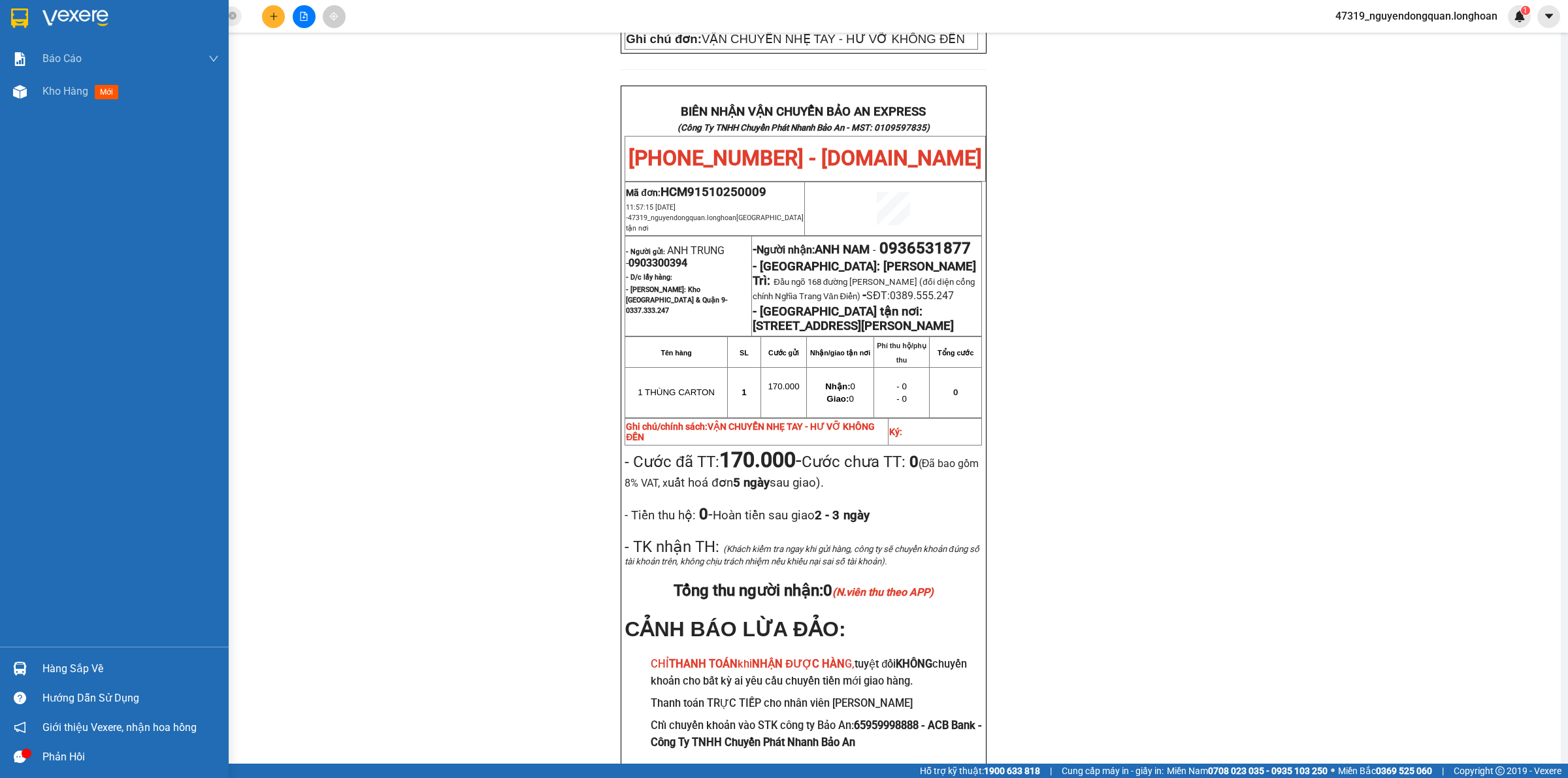
click at [10, 17] on div at bounding box center [20, 18] width 23 height 23
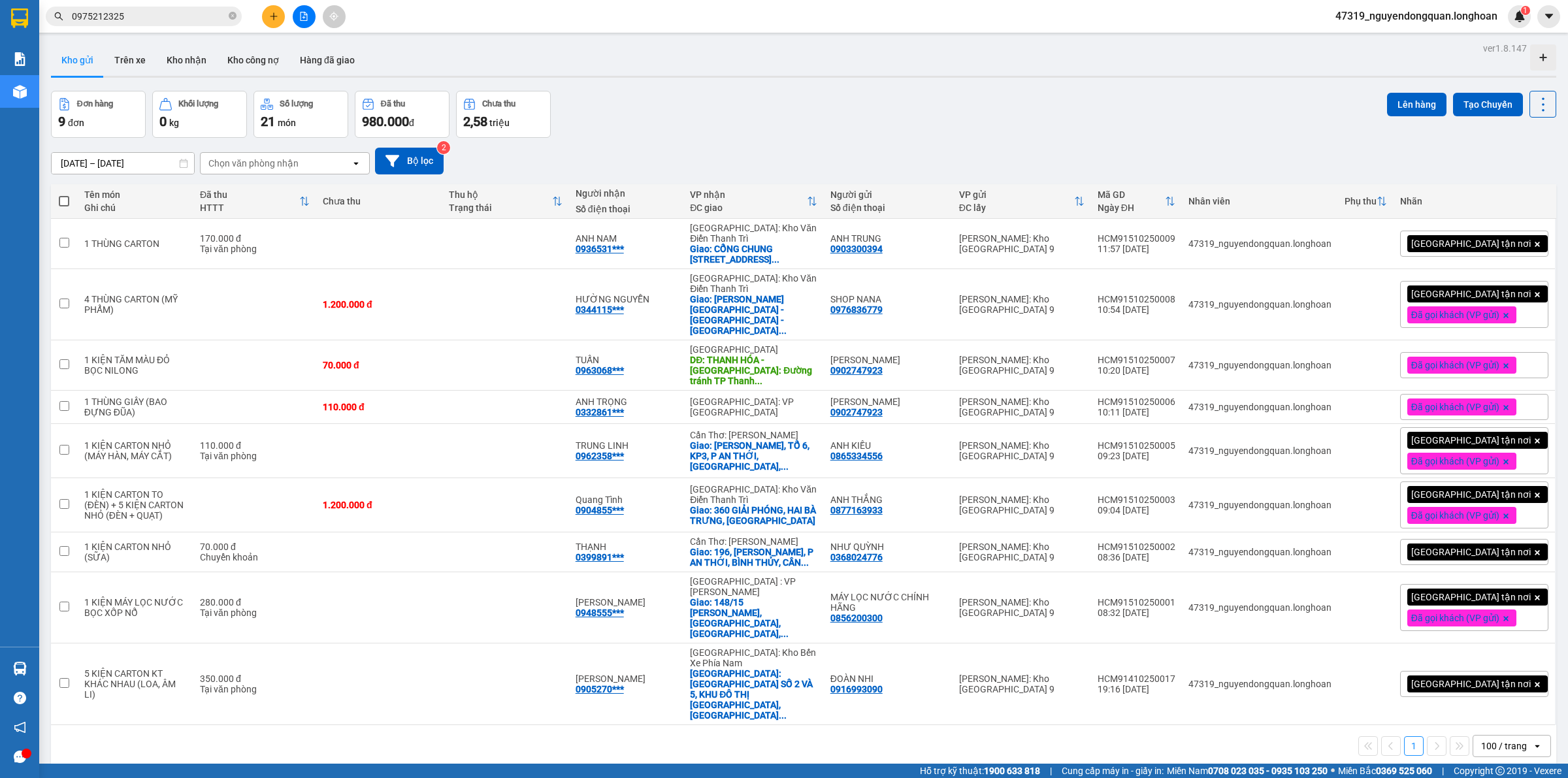
click at [646, 118] on div "Đơn hàng 9 đơn Khối lượng 0 kg Số lượng 21 món Đã thu 980.000 đ Chưa thu 2,58 t…" at bounding box center [804, 114] width 1505 height 47
